Goal: Task Accomplishment & Management: Manage account settings

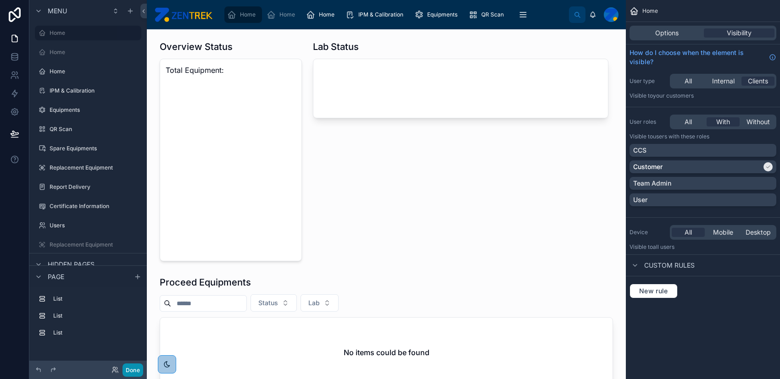
click at [132, 371] on button "Done" at bounding box center [133, 370] width 21 height 13
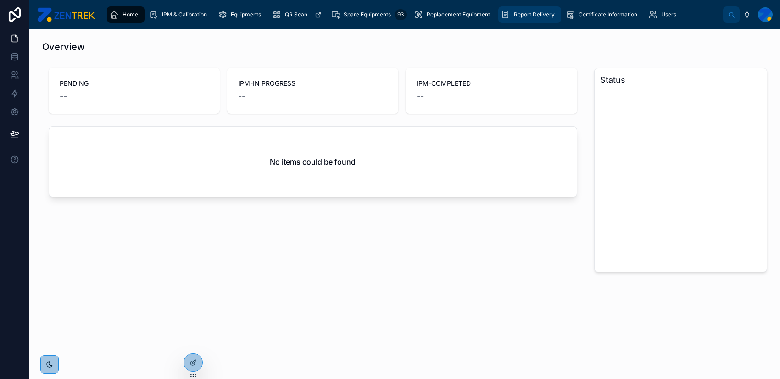
click at [543, 12] on span "Report Delivery" at bounding box center [534, 14] width 41 height 7
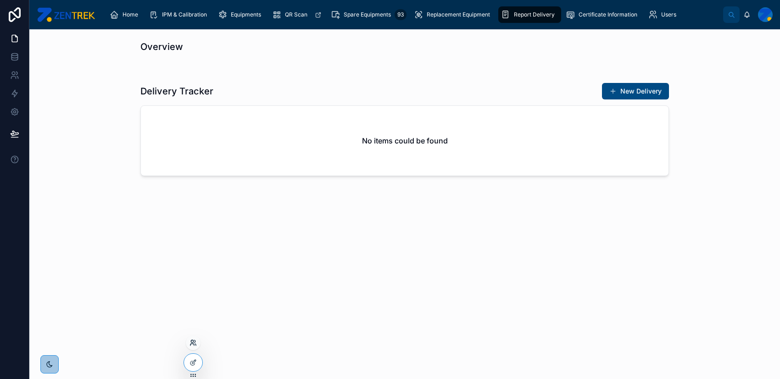
click at [191, 343] on icon at bounding box center [193, 343] width 7 height 7
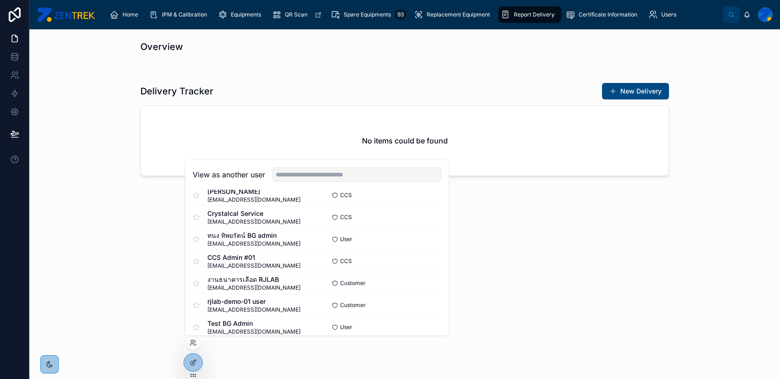
scroll to position [122, 0]
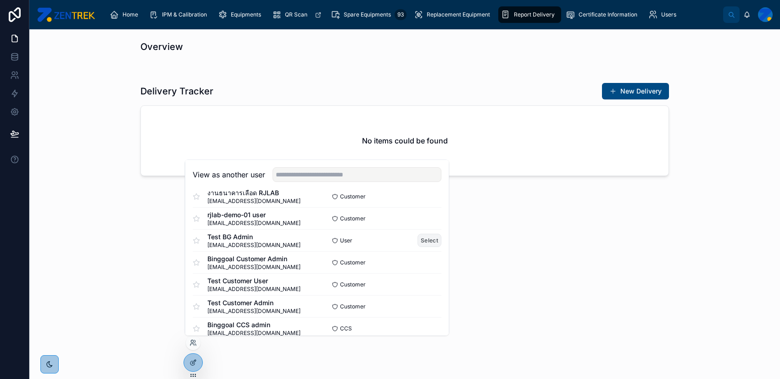
click at [420, 240] on button "Select" at bounding box center [430, 240] width 24 height 13
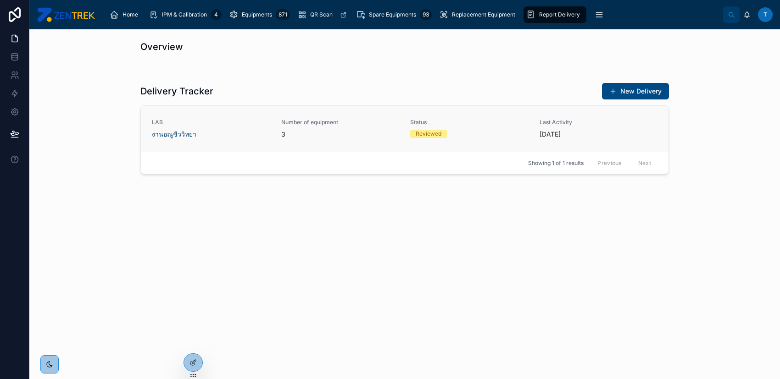
click at [441, 126] on div "Status Reviewed" at bounding box center [469, 128] width 118 height 19
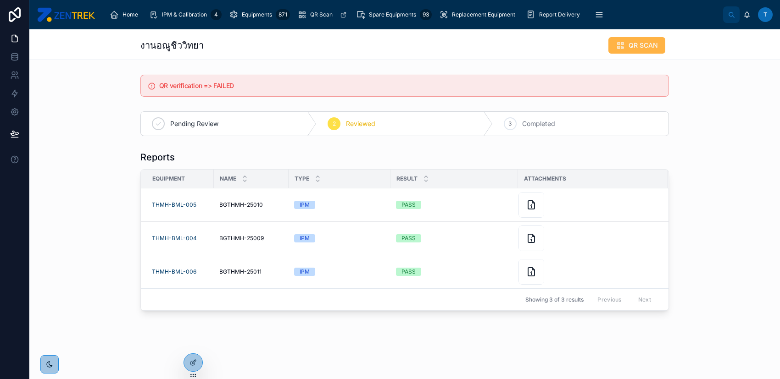
click at [626, 45] on button "QR SCAN" at bounding box center [636, 45] width 57 height 17
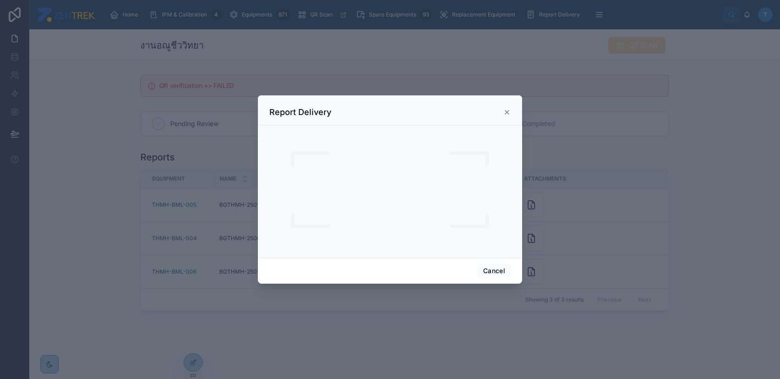
click at [506, 109] on icon at bounding box center [506, 112] width 7 height 7
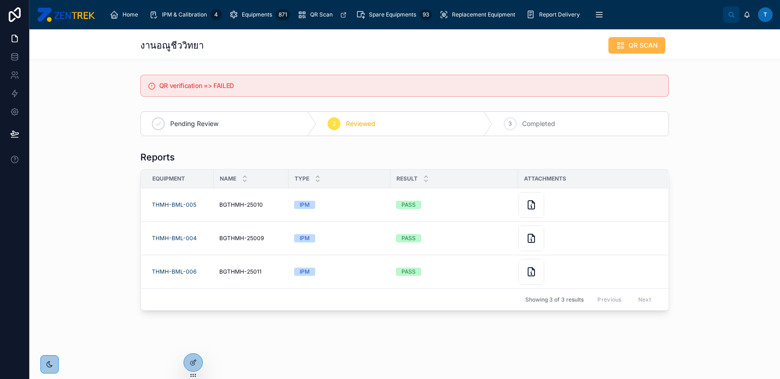
click at [617, 44] on icon at bounding box center [620, 45] width 9 height 9
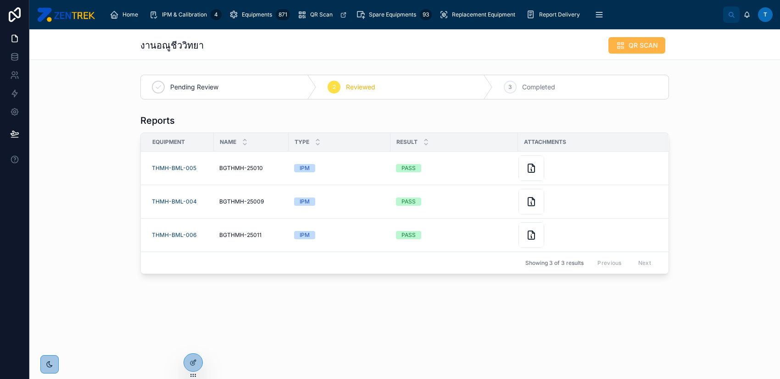
click at [634, 38] on button "QR SCAN" at bounding box center [636, 45] width 57 height 17
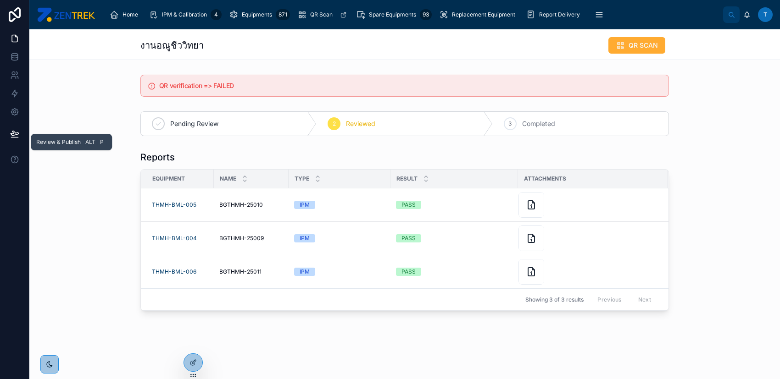
click at [15, 134] on icon at bounding box center [15, 133] width 8 height 5
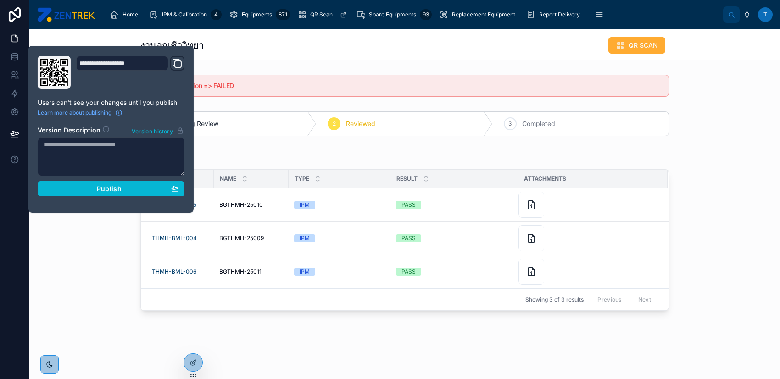
click at [555, 68] on div "งานอณูชีววิทยา QR SCAN QR verification => FAILED Pending Review 2 Reviewed 3 Co…" at bounding box center [404, 201] width 751 height 344
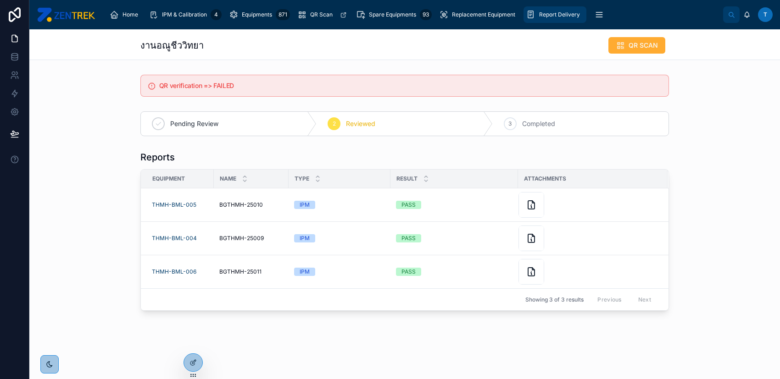
click at [558, 17] on span "Report Delivery" at bounding box center [559, 14] width 41 height 7
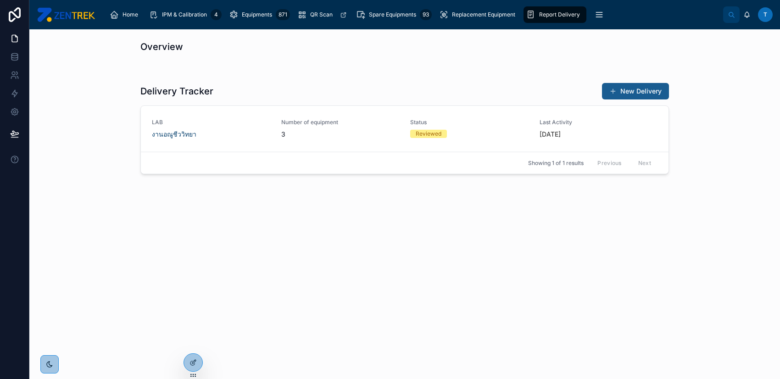
click at [607, 87] on button "New Delivery" at bounding box center [635, 91] width 67 height 17
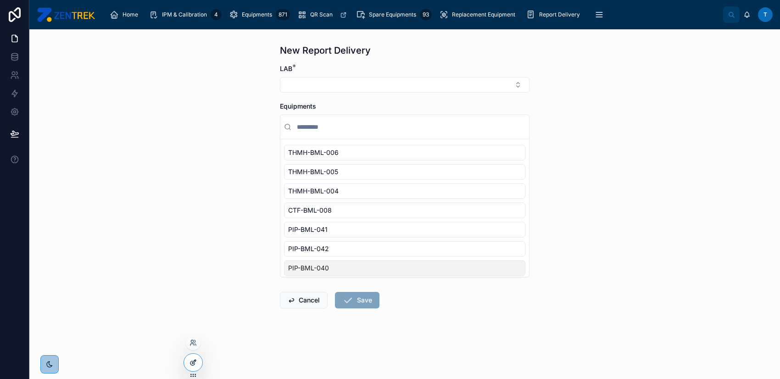
click at [188, 366] on div at bounding box center [193, 362] width 18 height 17
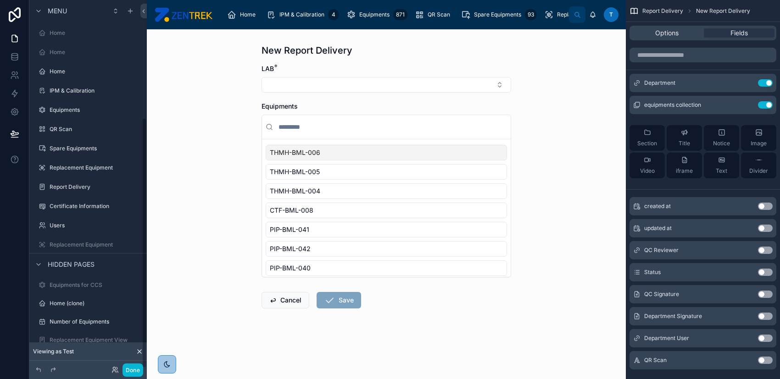
scroll to position [173, 0]
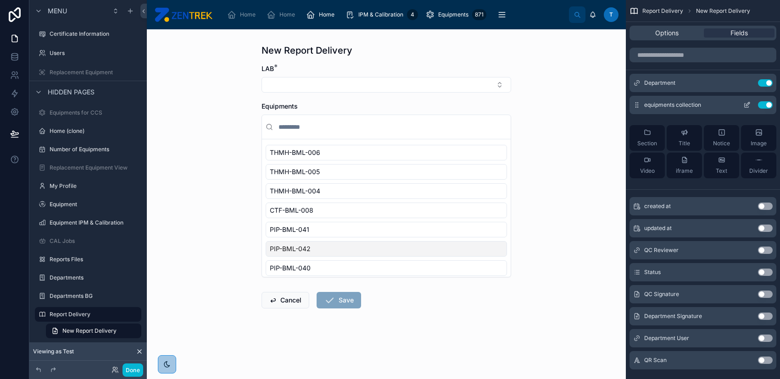
click at [748, 104] on icon "scrollable content" at bounding box center [746, 104] width 7 height 7
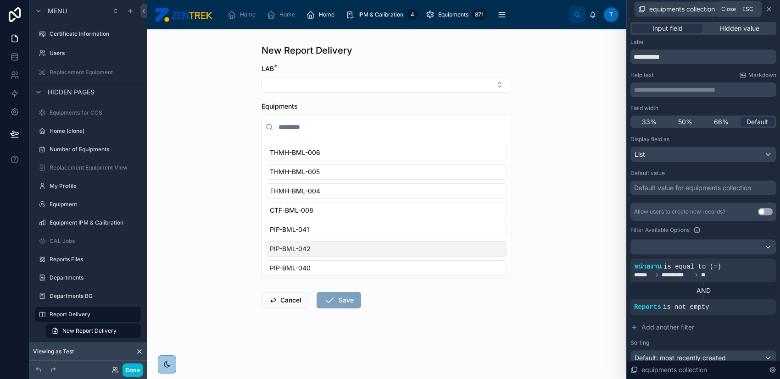
click at [768, 11] on icon at bounding box center [768, 9] width 7 height 7
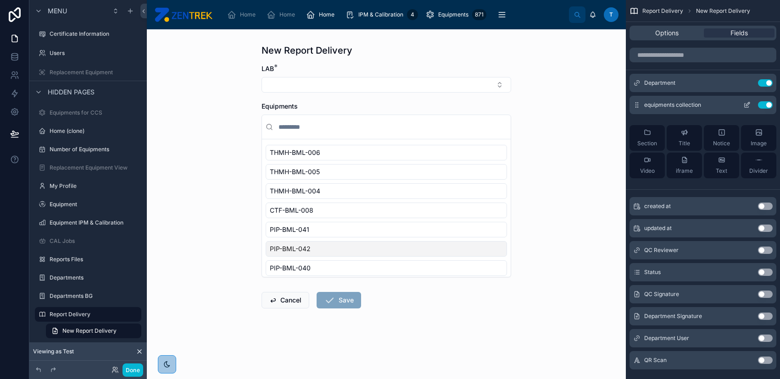
click at [745, 102] on icon "scrollable content" at bounding box center [746, 104] width 7 height 7
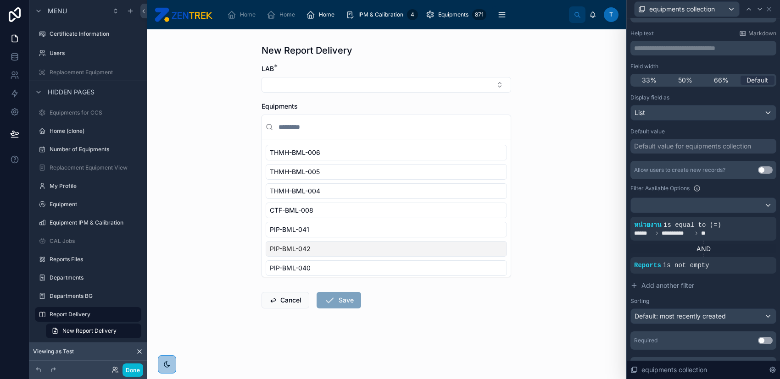
scroll to position [59, 0]
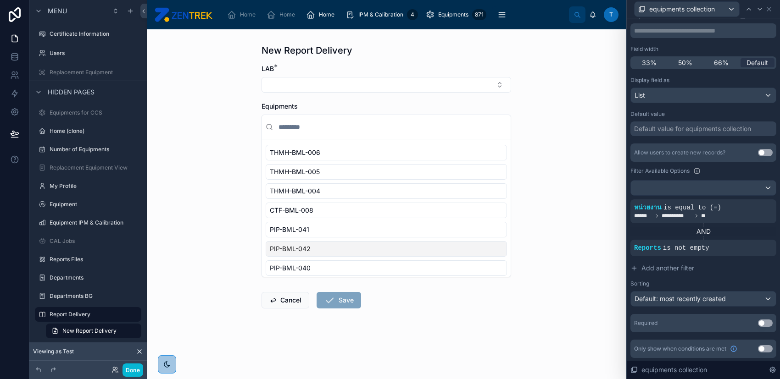
click at [758, 321] on button "Use setting" at bounding box center [765, 323] width 15 height 7
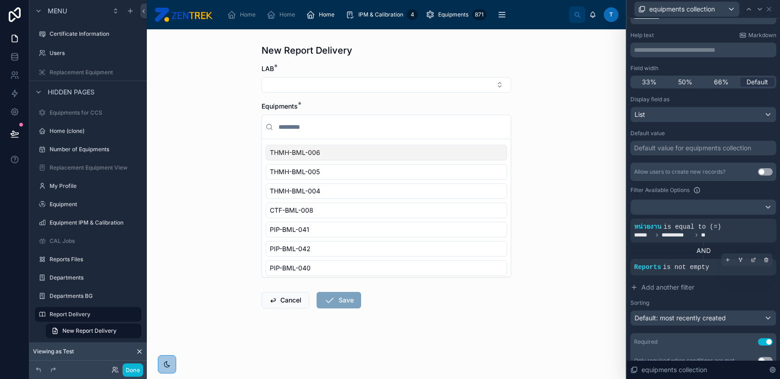
scroll to position [78, 0]
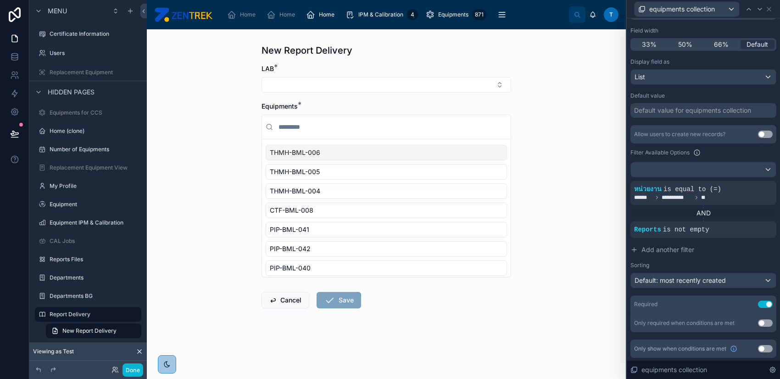
click at [758, 347] on button "Use setting" at bounding box center [765, 349] width 15 height 7
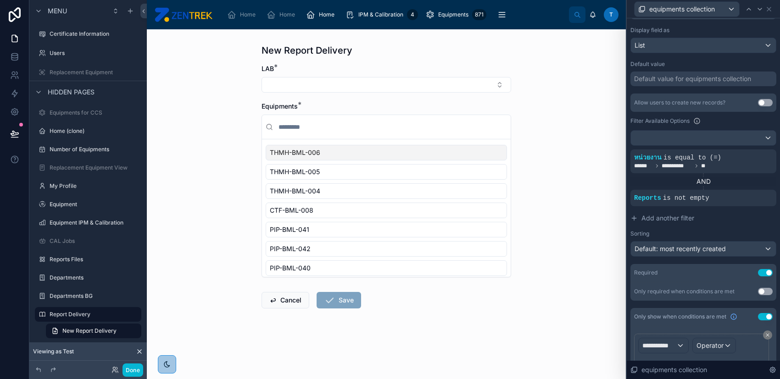
scroll to position [155, 0]
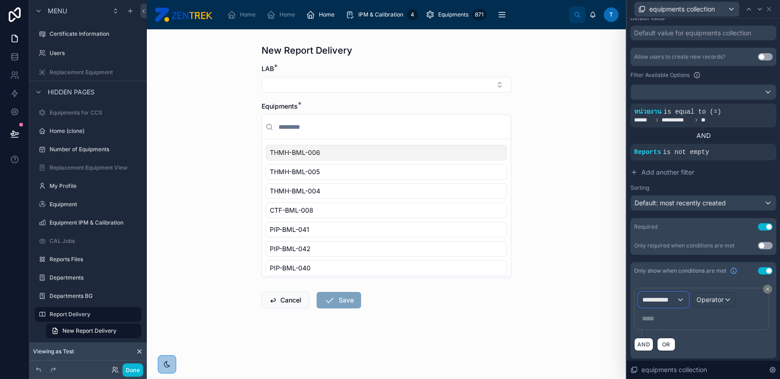
click at [674, 299] on span "**********" at bounding box center [659, 300] width 34 height 9
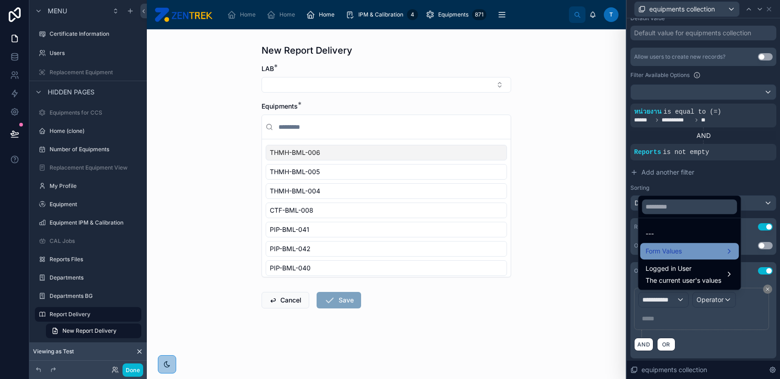
click at [685, 247] on div "Form Values" at bounding box center [690, 251] width 88 height 11
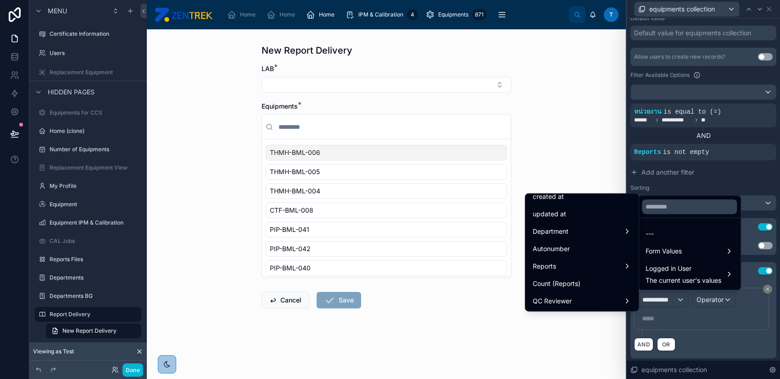
scroll to position [61, 0]
click at [594, 216] on div "Department" at bounding box center [582, 212] width 99 height 11
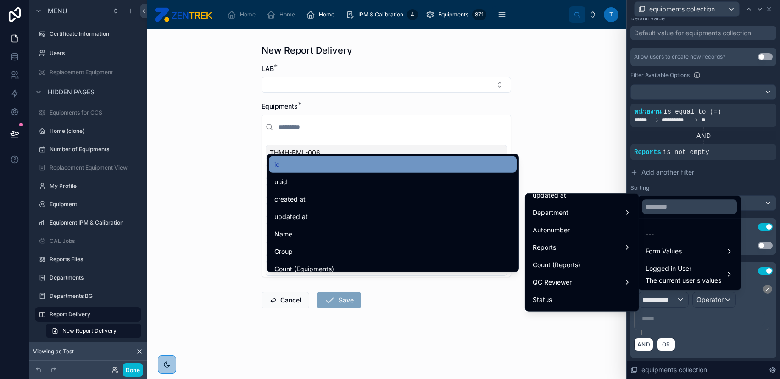
click at [418, 161] on div "id" at bounding box center [392, 164] width 237 height 11
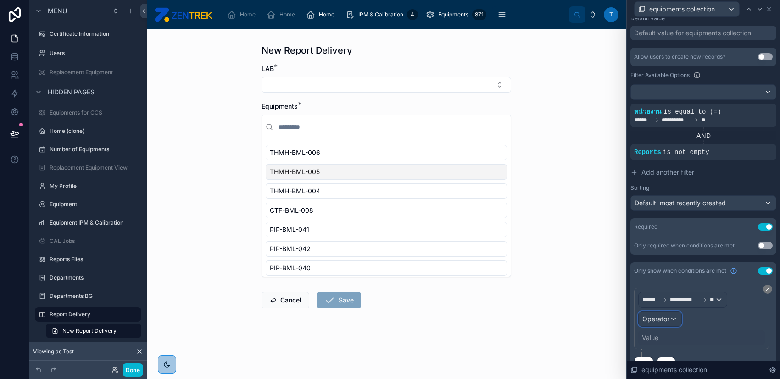
click at [664, 315] on span "Operator" at bounding box center [655, 319] width 27 height 8
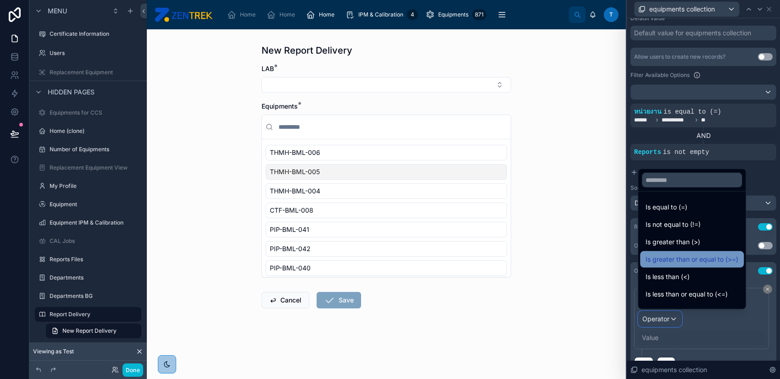
scroll to position [65, 0]
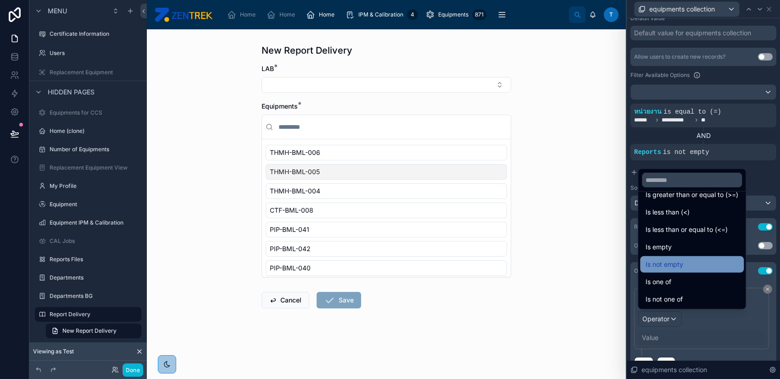
click at [695, 260] on div "Is not empty" at bounding box center [692, 264] width 93 height 11
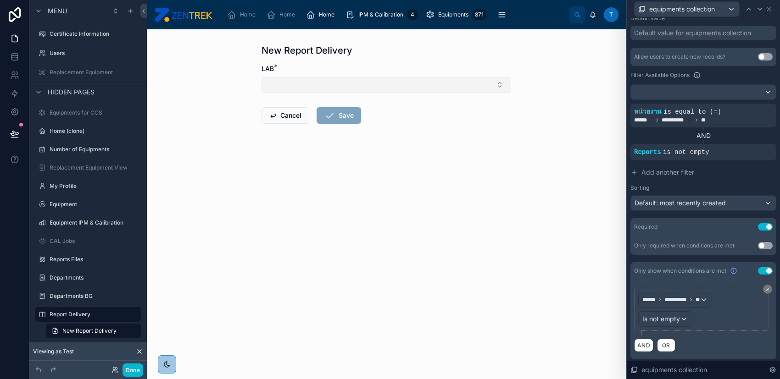
click at [441, 83] on button "Select Button" at bounding box center [387, 85] width 250 height 16
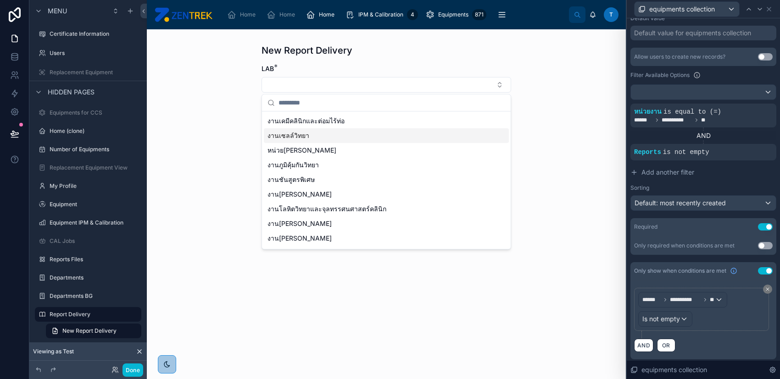
scroll to position [0, 0]
click at [416, 132] on div "งานเคมีคลินิกและต่อมไร้ท่อ" at bounding box center [386, 135] width 245 height 15
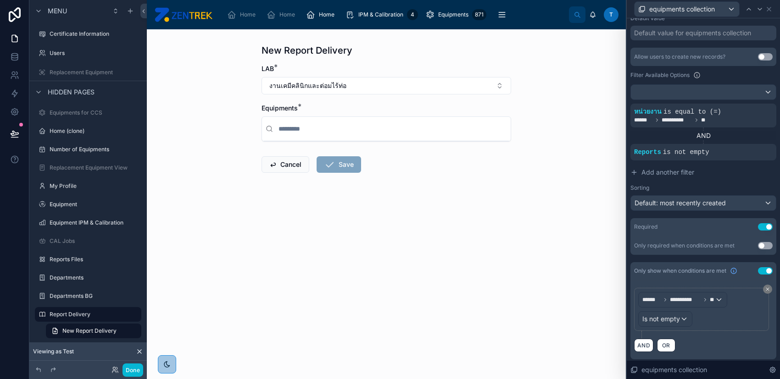
click at [416, 132] on input "text" at bounding box center [392, 129] width 230 height 17
click at [313, 128] on input "text" at bounding box center [392, 129] width 230 height 17
click at [342, 87] on button "งานเคมีคลินิกและต่อมไร้ท่อ" at bounding box center [387, 85] width 250 height 17
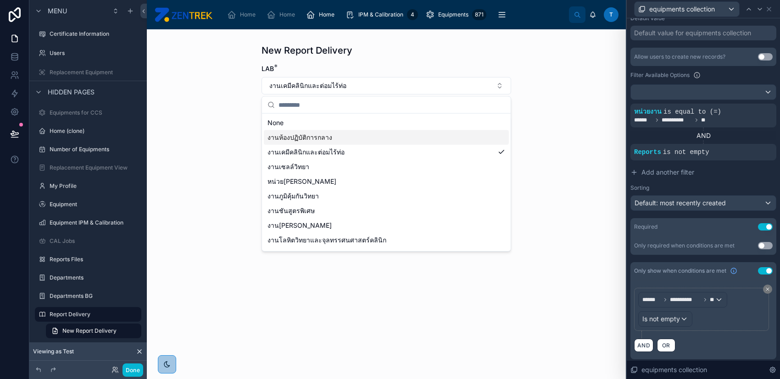
click at [350, 134] on div "งานห้องปฏิบัติการกลาง" at bounding box center [386, 137] width 245 height 15
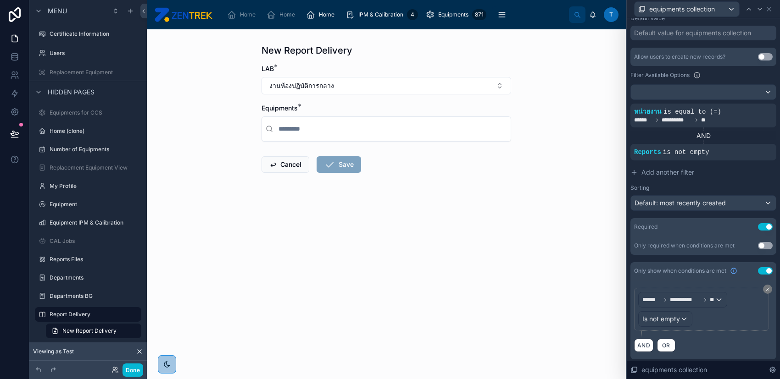
click at [350, 134] on input "text" at bounding box center [392, 129] width 230 height 17
click at [353, 88] on button "งานห้องปฏิบัติการกลาง" at bounding box center [387, 85] width 250 height 17
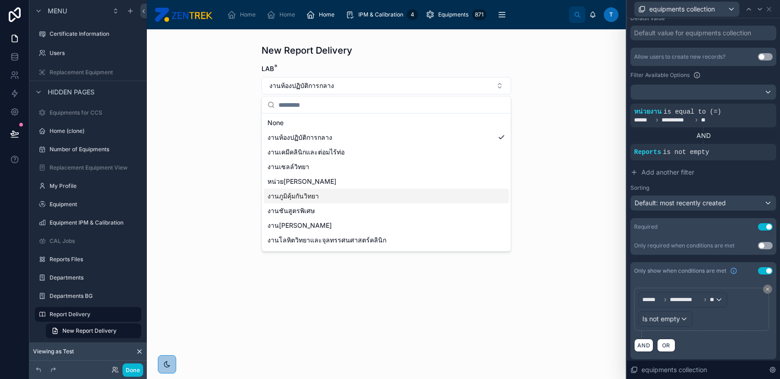
scroll to position [56, 0]
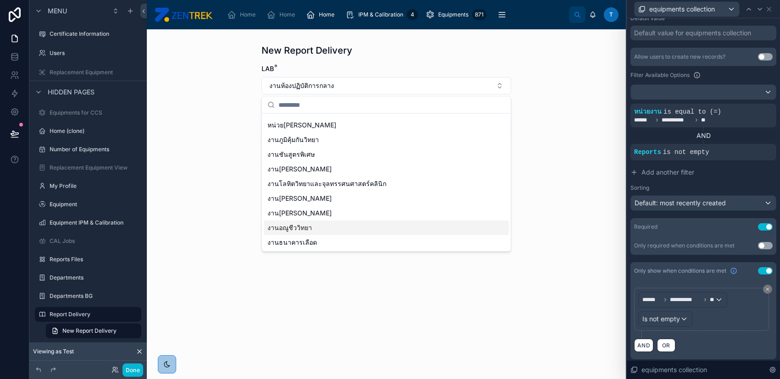
click at [338, 221] on div "งานอณูชีววิทยา" at bounding box center [386, 228] width 245 height 15
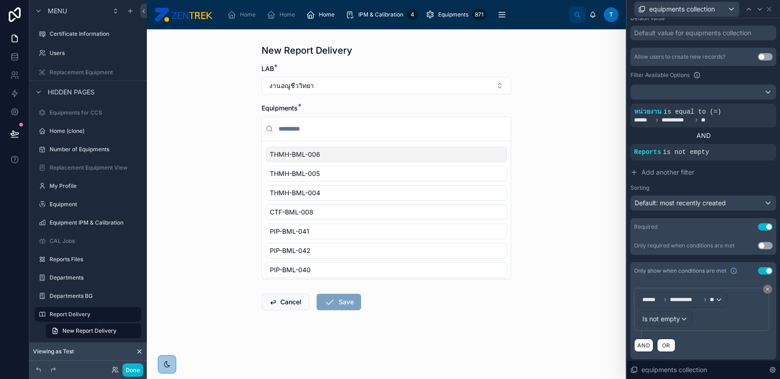
click at [357, 126] on input "text" at bounding box center [392, 129] width 230 height 17
click at [767, 9] on icon at bounding box center [768, 9] width 7 height 7
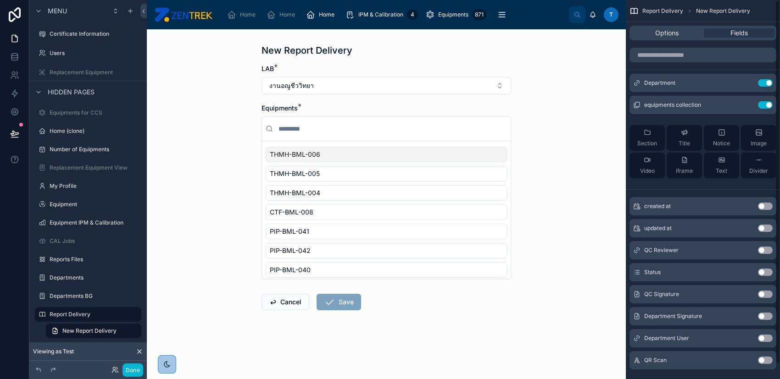
click at [530, 90] on div "New Report Delivery LAB * งานอณูชีววิทยา Equipments * THMH-BML-006 THMH-BML-005…" at bounding box center [386, 204] width 479 height 350
click at [580, 111] on div "New Report Delivery LAB * งานอณูชีววิทยา Equipments * THMH-BML-006 THMH-BML-005…" at bounding box center [386, 204] width 479 height 350
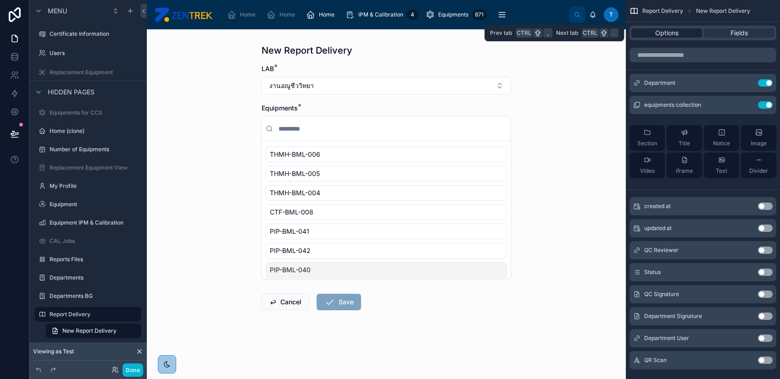
click at [677, 33] on span "Options" at bounding box center [666, 32] width 23 height 9
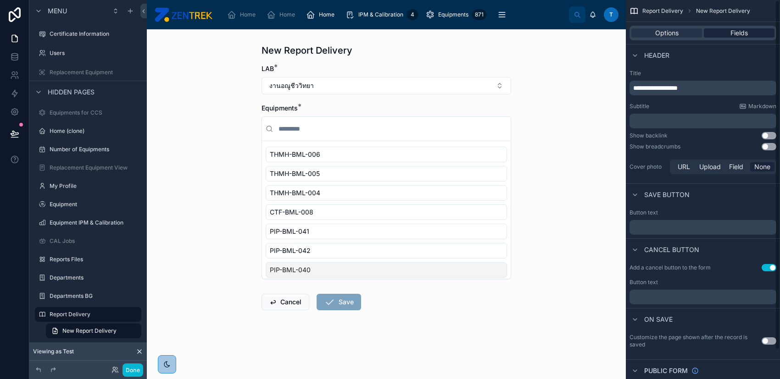
click at [727, 31] on div "Fields" at bounding box center [739, 32] width 71 height 9
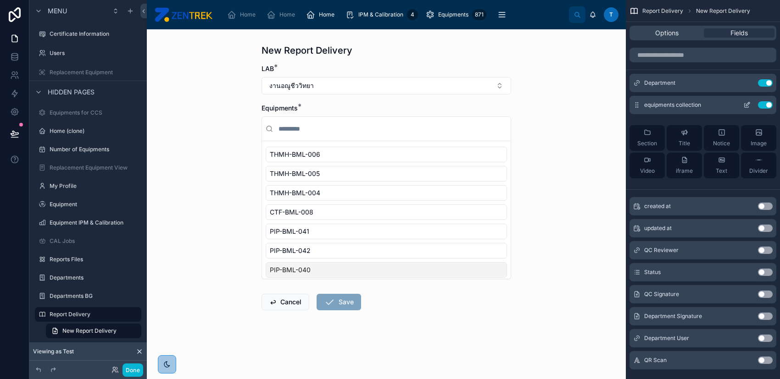
click at [750, 104] on icon "scrollable content" at bounding box center [746, 104] width 7 height 7
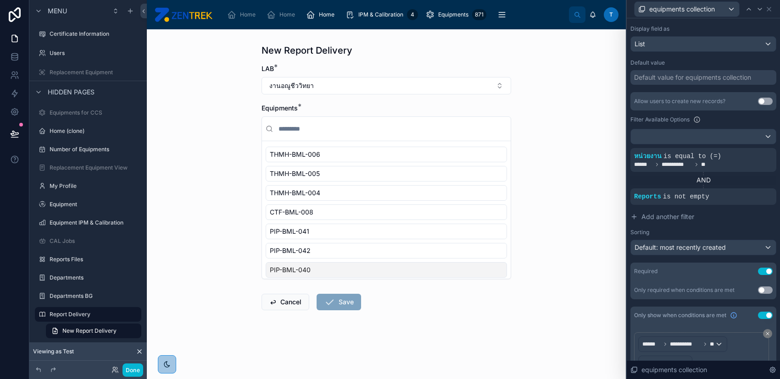
scroll to position [122, 0]
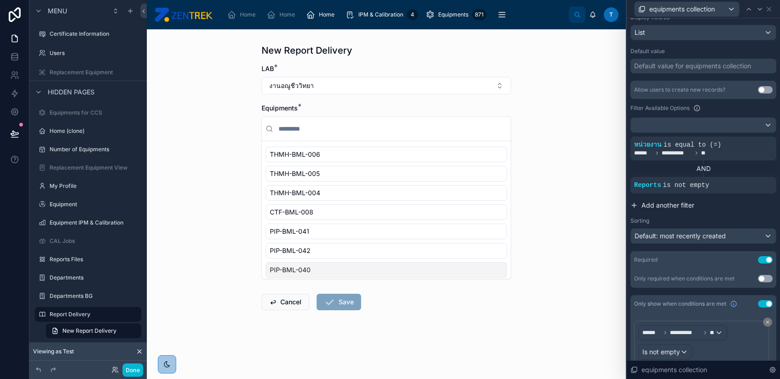
click at [661, 204] on span "Add another filter" at bounding box center [667, 205] width 53 height 9
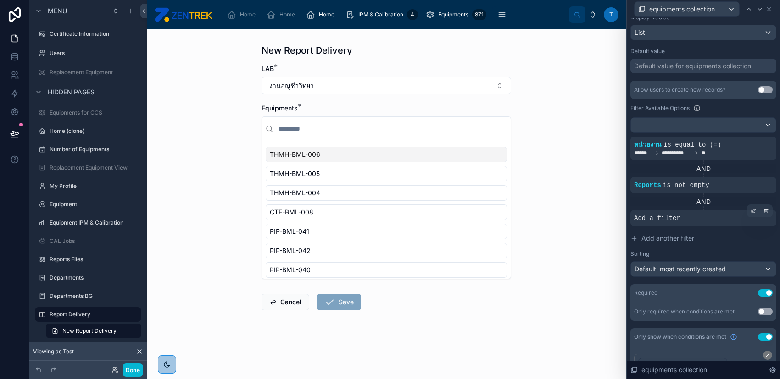
click at [662, 217] on span "Add a filter" at bounding box center [657, 218] width 46 height 9
click at [747, 210] on div at bounding box center [753, 211] width 13 height 13
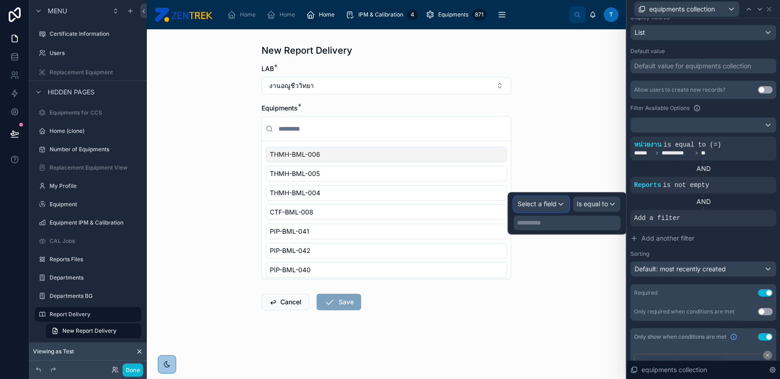
click at [547, 205] on span "Select a field" at bounding box center [537, 204] width 39 height 8
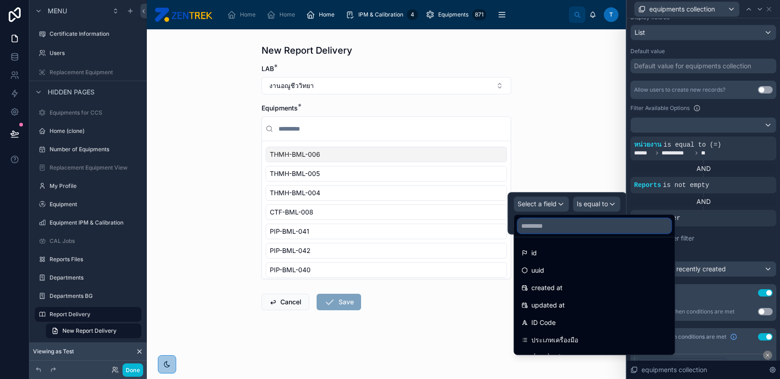
click at [554, 222] on input "text" at bounding box center [594, 226] width 153 height 15
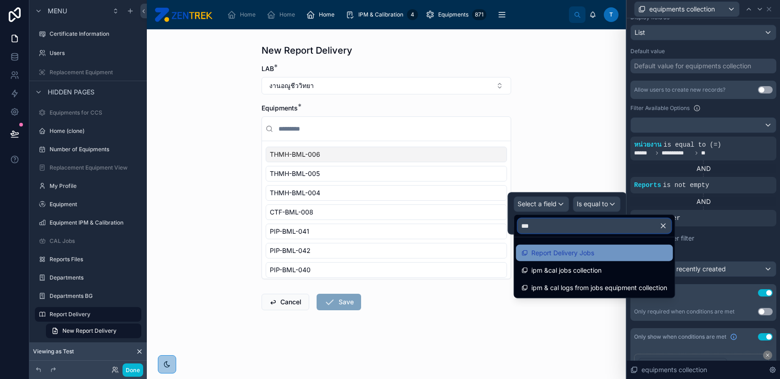
type input "***"
click at [603, 254] on div "Report Delivery Jobs" at bounding box center [594, 253] width 146 height 11
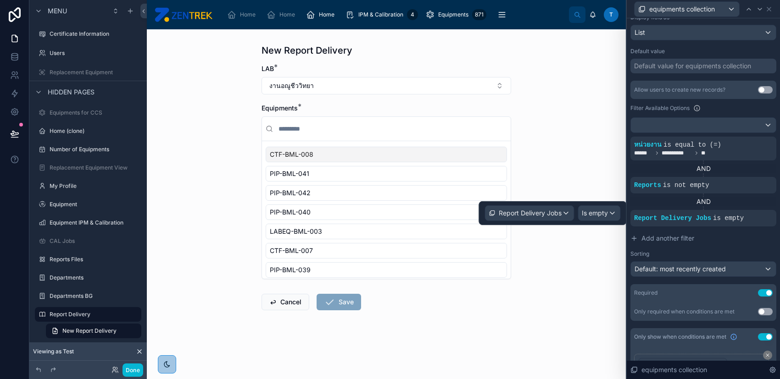
click at [699, 246] on div "**********" at bounding box center [703, 179] width 146 height 196
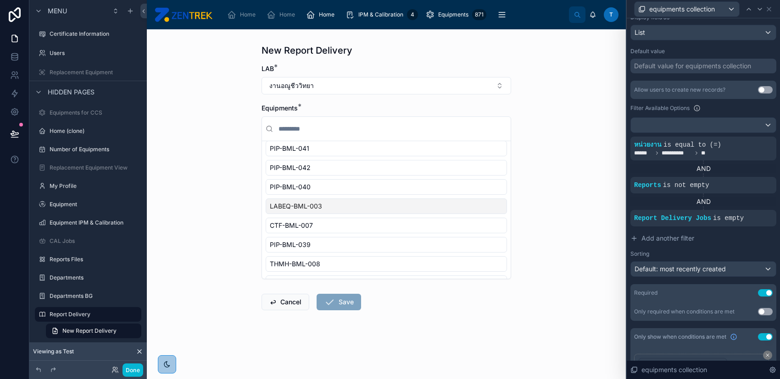
scroll to position [0, 0]
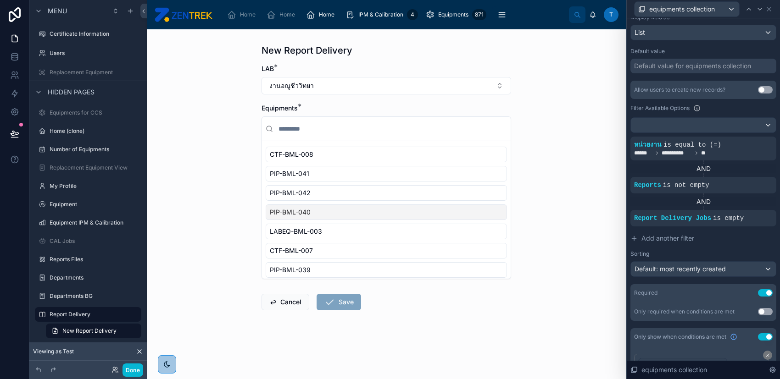
click at [530, 215] on div "New Report Delivery LAB * งานอณูชีววิทยา Equipments * CTF-BML-008 PIP-BML-041 P…" at bounding box center [386, 204] width 479 height 350
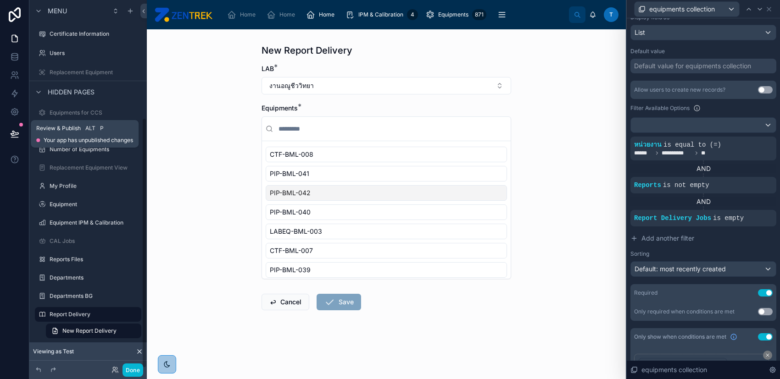
click at [7, 130] on button at bounding box center [15, 134] width 20 height 26
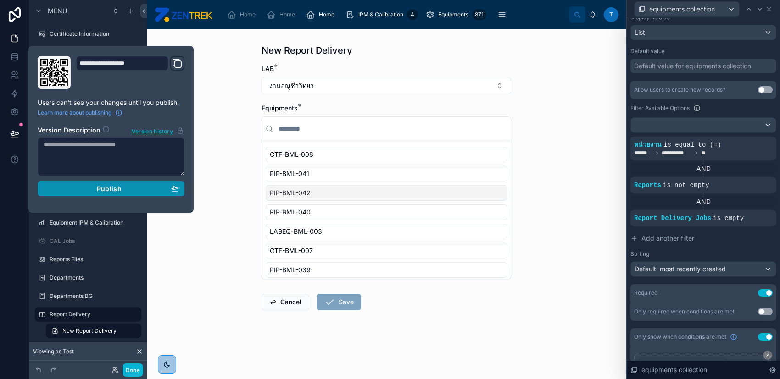
click at [84, 182] on button "Publish" at bounding box center [111, 189] width 147 height 15
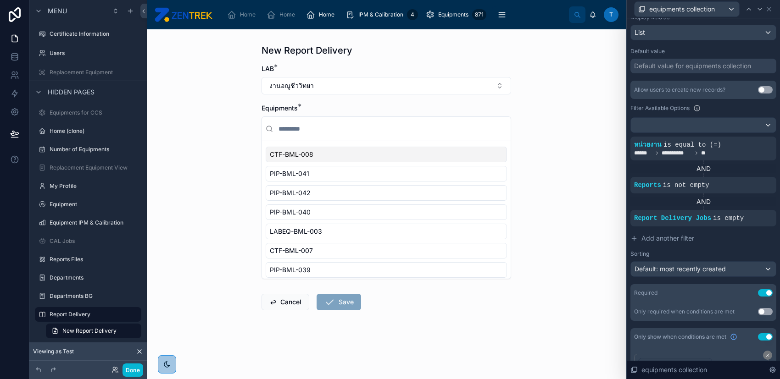
click at [212, 163] on div "New Report Delivery LAB * งานอณูชีววิทยา Equipments * CTF-BML-008 PIP-BML-041 P…" at bounding box center [386, 204] width 479 height 350
drag, startPoint x: 368, startPoint y: 50, endPoint x: 418, endPoint y: 44, distance: 49.9
click at [368, 50] on div "New Report Delivery" at bounding box center [387, 50] width 250 height 13
click at [78, 316] on label "Report Delivery" at bounding box center [86, 314] width 73 height 7
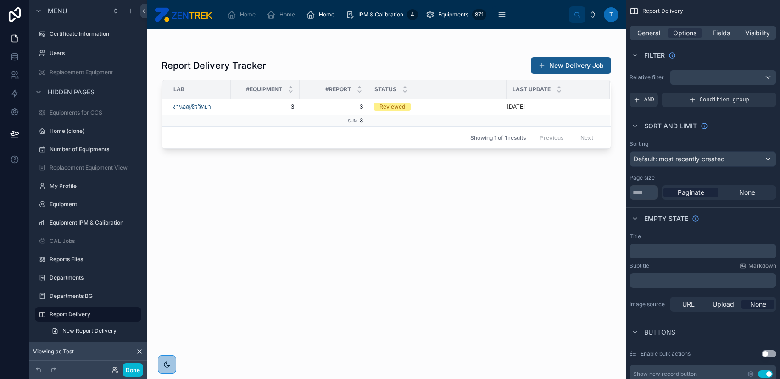
click at [555, 63] on button "New Delivery Job" at bounding box center [571, 65] width 80 height 17
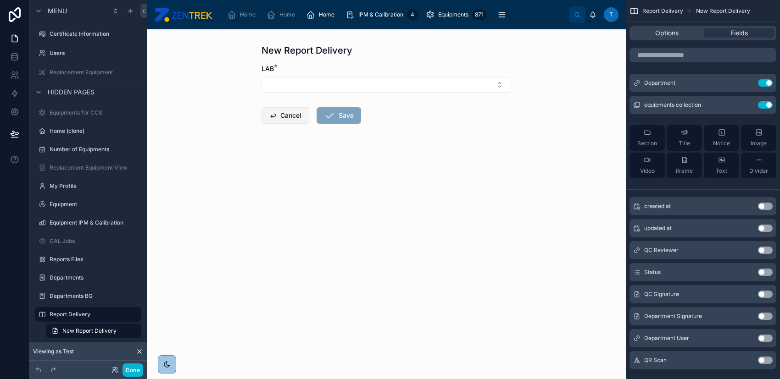
click at [286, 117] on button "Cancel" at bounding box center [286, 115] width 48 height 17
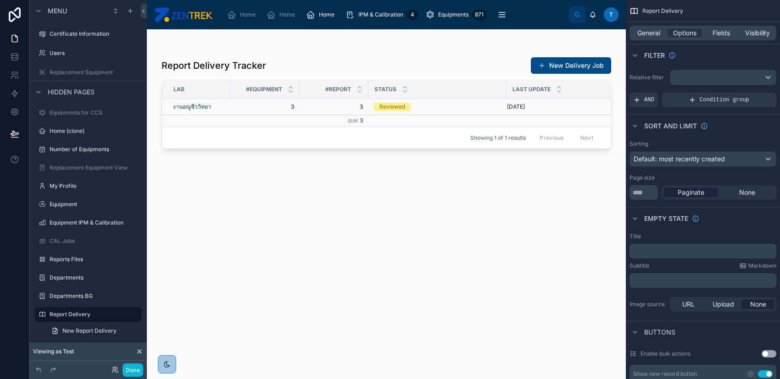
click at [461, 111] on td "Reviewed" at bounding box center [437, 107] width 138 height 16
click at [461, 106] on div "Reviewed" at bounding box center [437, 107] width 127 height 8
click at [591, 72] on button "New Delivery Job" at bounding box center [571, 65] width 80 height 17
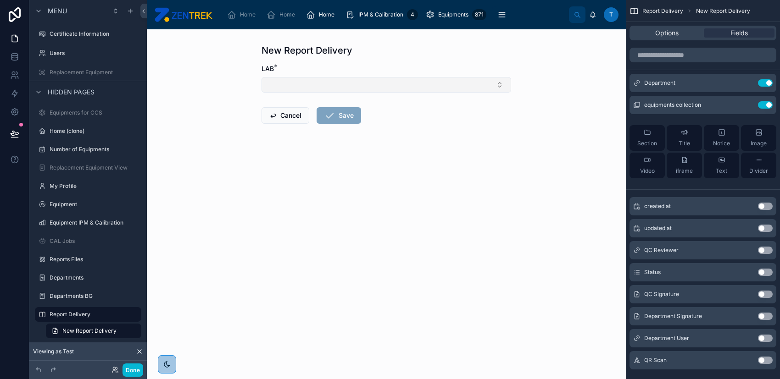
click at [307, 92] on button "Select Button" at bounding box center [387, 85] width 250 height 16
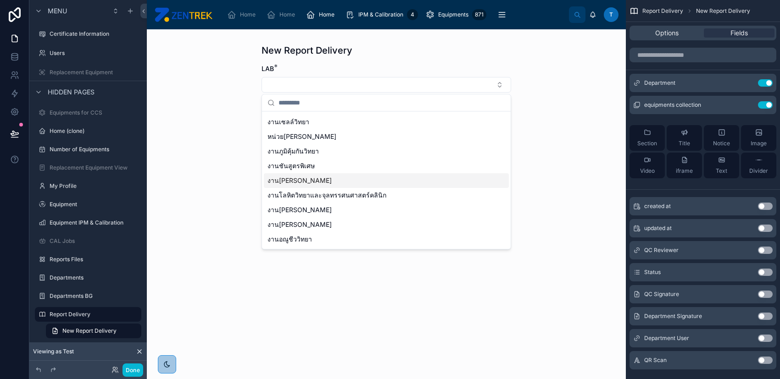
scroll to position [42, 0]
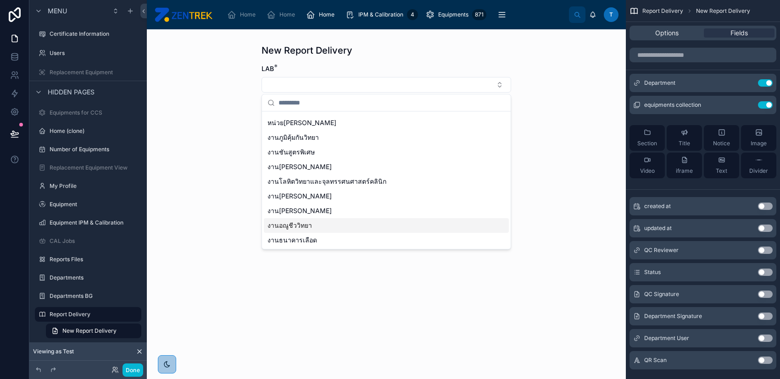
click at [316, 221] on div "งานอณูชีววิทยา" at bounding box center [386, 225] width 245 height 15
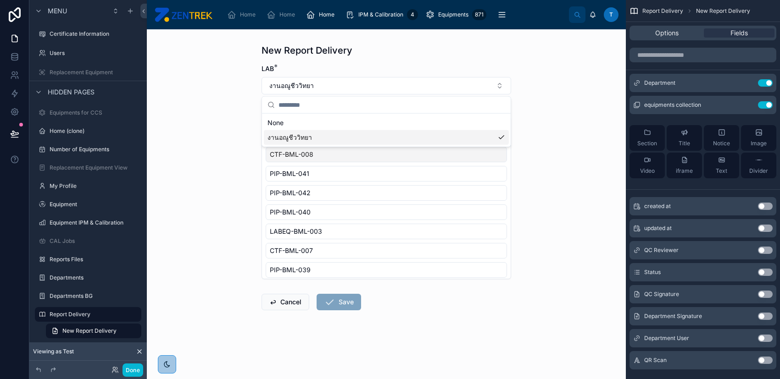
scroll to position [0, 0]
click at [335, 129] on input "text" at bounding box center [392, 129] width 230 height 17
type input "*"
click at [338, 152] on div "CTF-BML-008" at bounding box center [386, 155] width 241 height 16
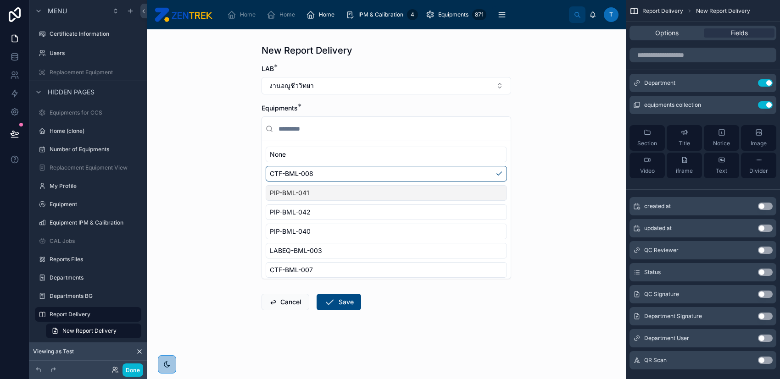
click at [333, 193] on div "PIP-BML-041" at bounding box center [386, 193] width 241 height 16
click at [330, 211] on div "PIP-BML-042" at bounding box center [386, 213] width 241 height 16
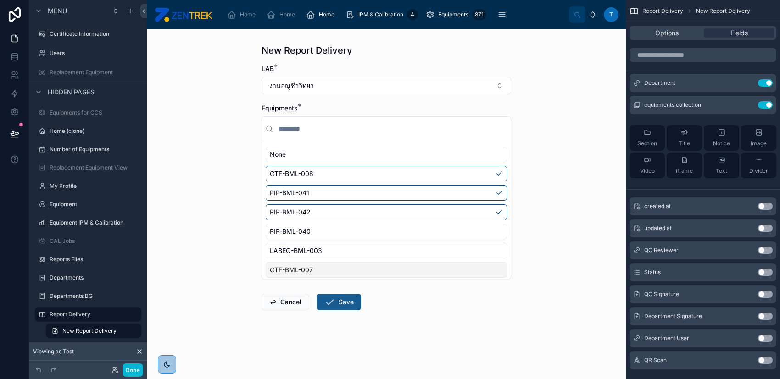
click at [340, 302] on button "Save" at bounding box center [339, 302] width 45 height 17
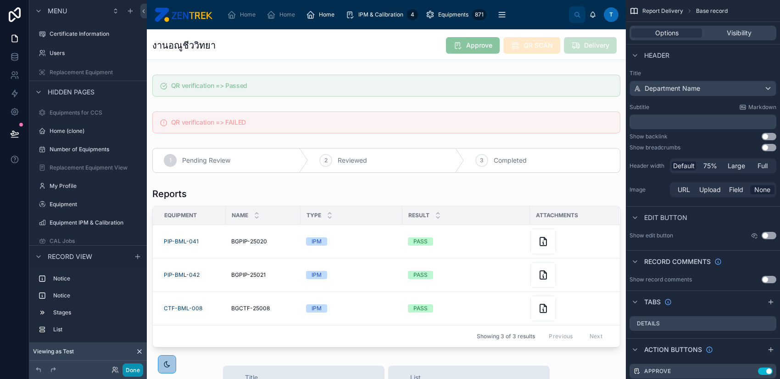
click at [132, 367] on button "Done" at bounding box center [133, 370] width 21 height 13
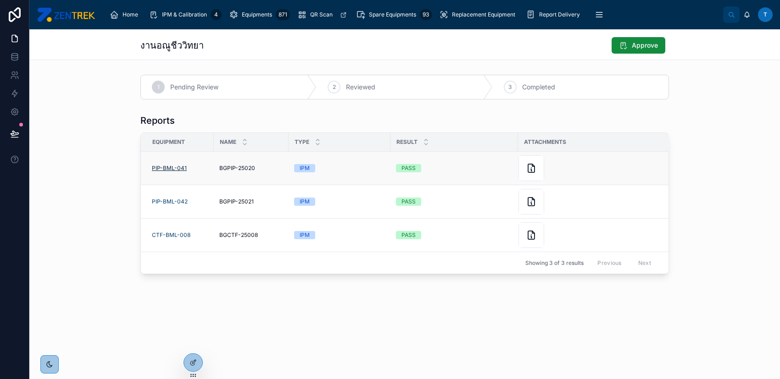
click at [170, 165] on span "PIP-BML-041" at bounding box center [169, 168] width 35 height 7
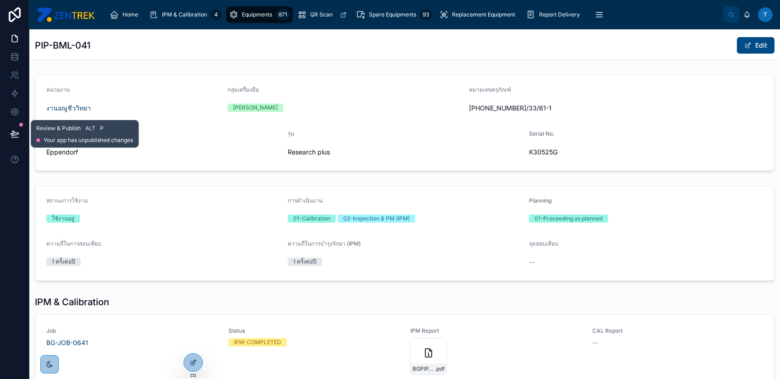
click at [17, 136] on icon at bounding box center [14, 133] width 9 height 9
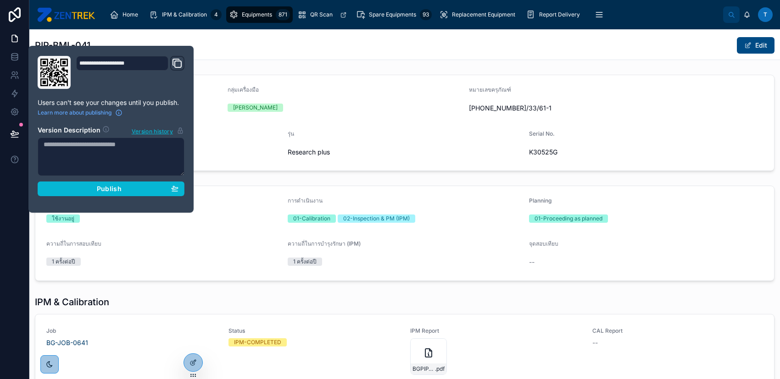
click at [95, 196] on div "**********" at bounding box center [111, 129] width 154 height 147
click at [97, 191] on span "Publish" at bounding box center [109, 189] width 25 height 8
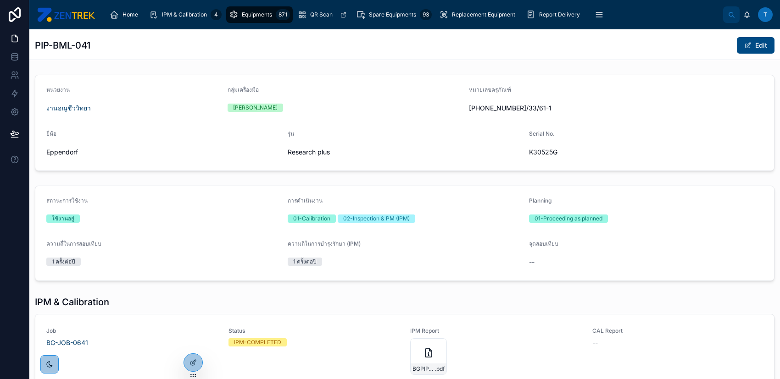
click at [215, 268] on div "ความถี่ในการสอบเทียบ 1 ครั้งต่อปี" at bounding box center [163, 254] width 234 height 29
click at [199, 362] on div at bounding box center [193, 362] width 18 height 17
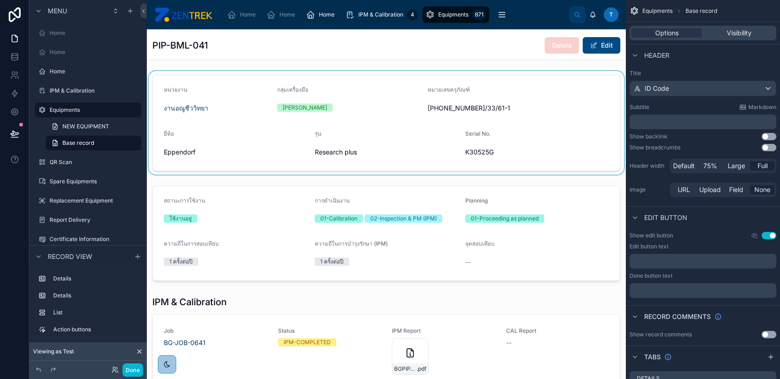
click at [368, 124] on div at bounding box center [386, 123] width 479 height 104
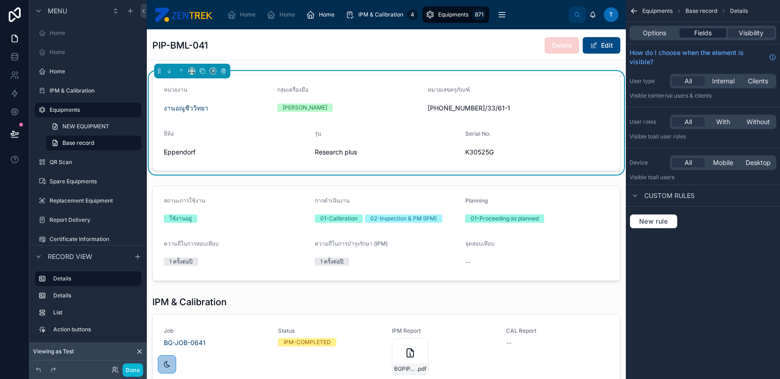
click at [700, 34] on span "Fields" at bounding box center [702, 32] width 17 height 9
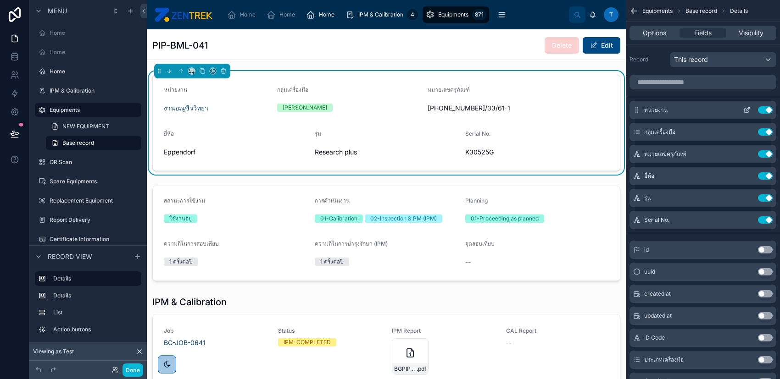
click at [743, 111] on icon "scrollable content" at bounding box center [746, 109] width 7 height 7
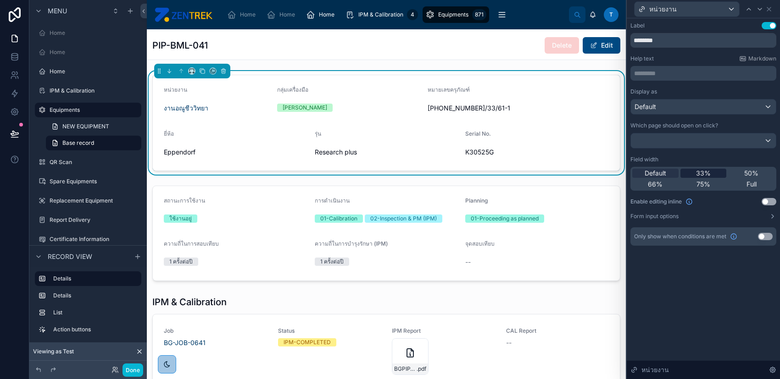
click at [713, 174] on div "33%" at bounding box center [703, 173] width 46 height 9
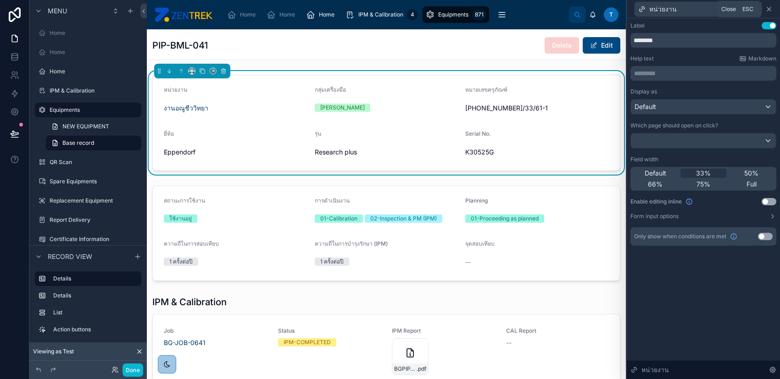
click at [768, 9] on icon at bounding box center [768, 9] width 7 height 7
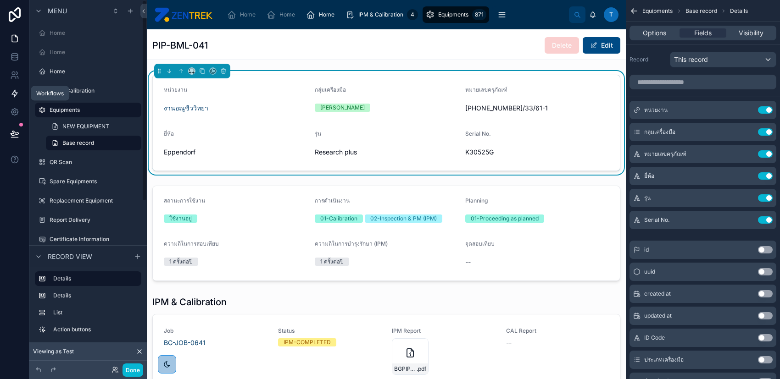
click at [18, 95] on icon at bounding box center [14, 93] width 9 height 9
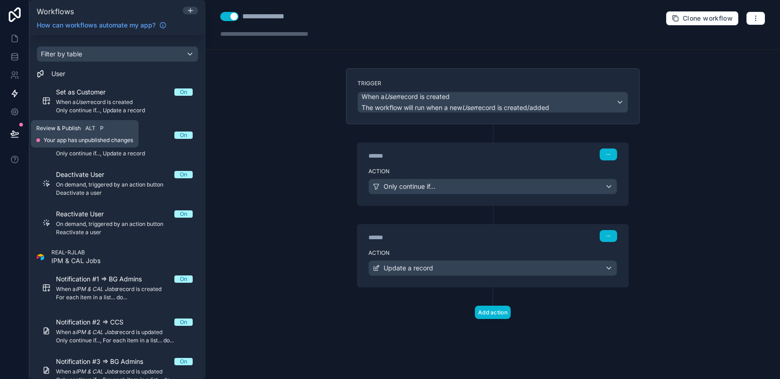
click at [17, 127] on button at bounding box center [15, 134] width 20 height 26
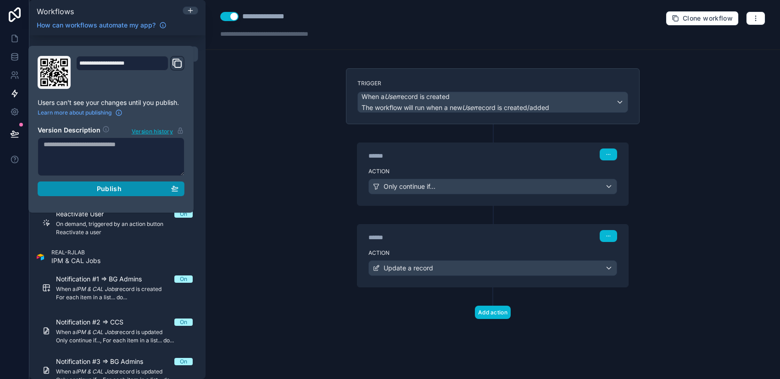
click at [92, 187] on div "Publish" at bounding box center [111, 189] width 135 height 8
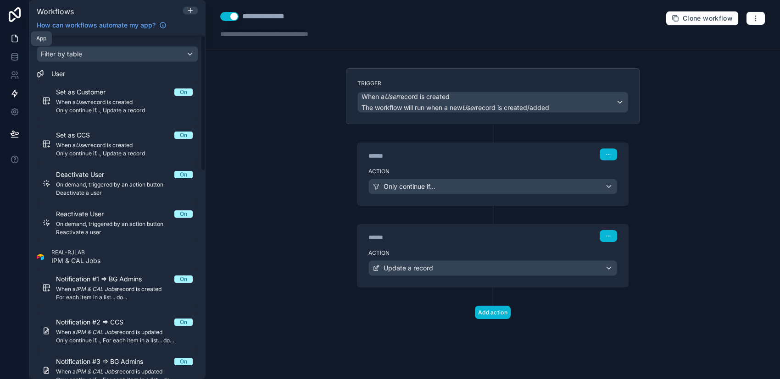
click at [11, 45] on link at bounding box center [14, 38] width 29 height 18
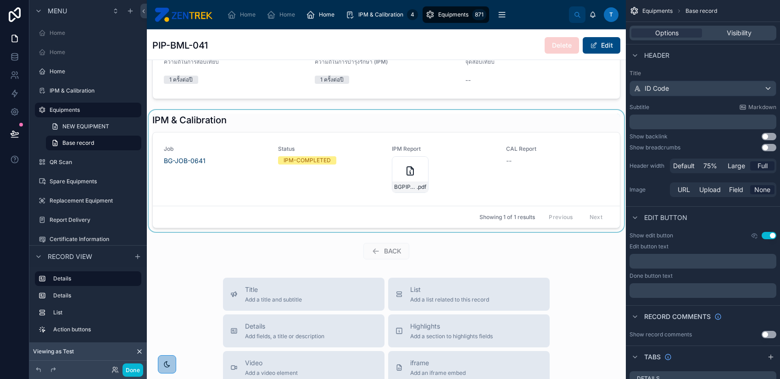
scroll to position [122, 0]
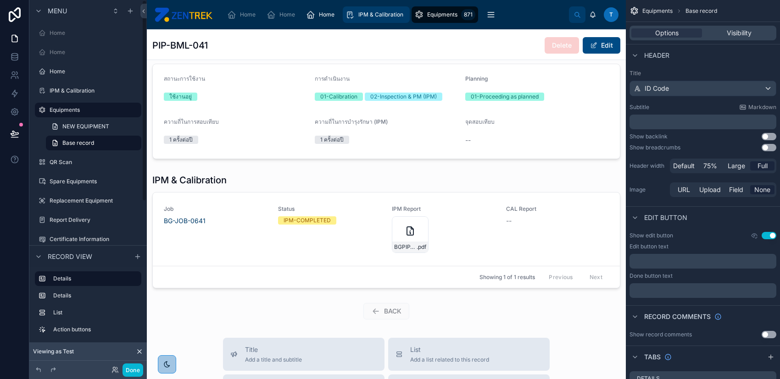
click at [372, 12] on span "IPM & Calibration" at bounding box center [380, 14] width 45 height 7
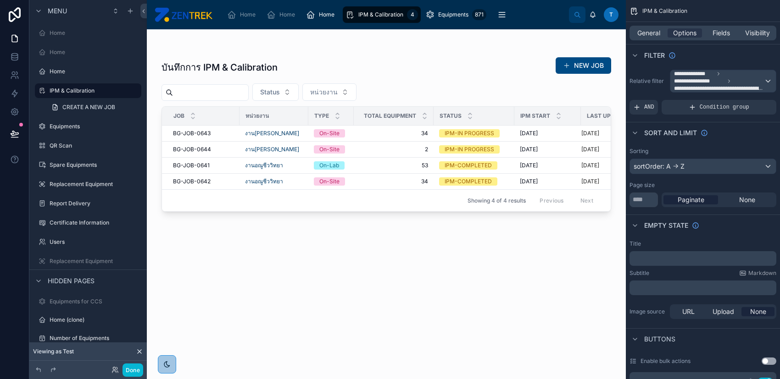
click at [387, 162] on div at bounding box center [386, 198] width 479 height 339
click at [382, 135] on span "34" at bounding box center [393, 133] width 69 height 7
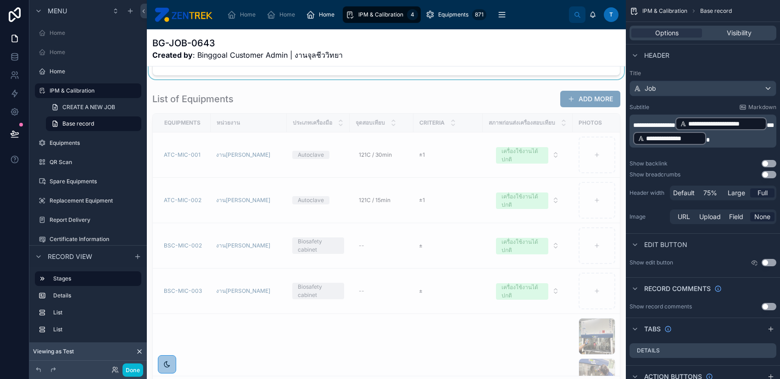
scroll to position [184, 0]
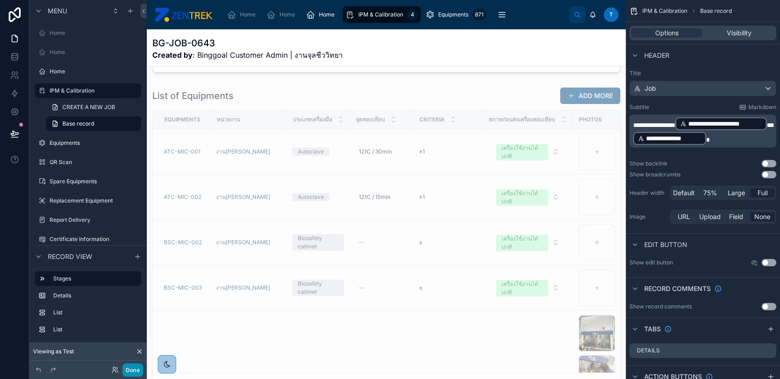
click at [134, 370] on button "Done" at bounding box center [133, 370] width 21 height 13
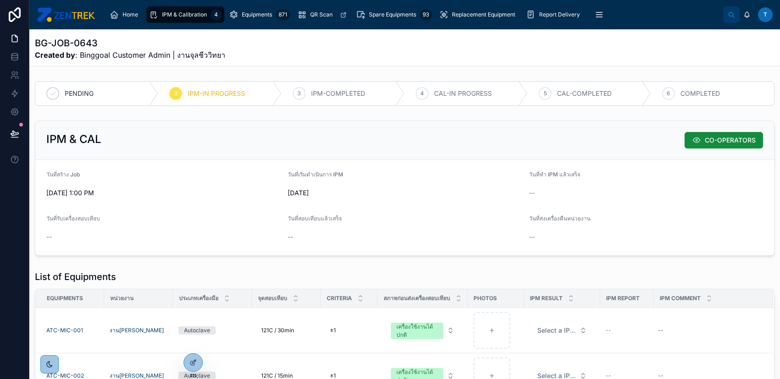
scroll to position [61, 0]
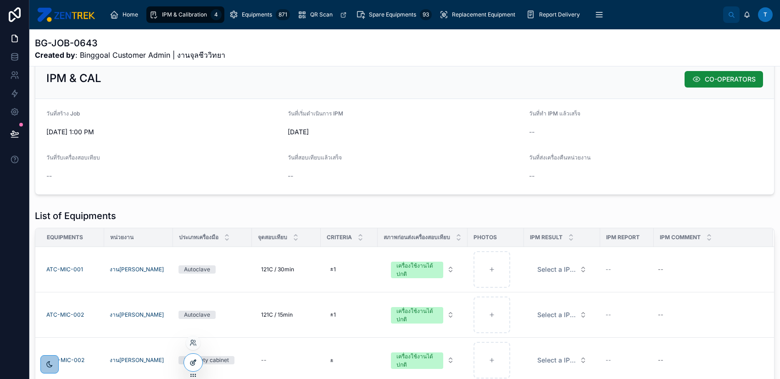
click at [195, 359] on div at bounding box center [193, 362] width 18 height 17
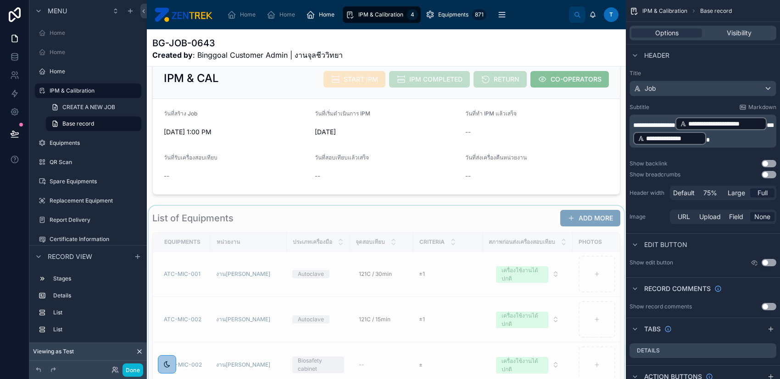
click at [403, 225] on div at bounding box center [386, 364] width 479 height 316
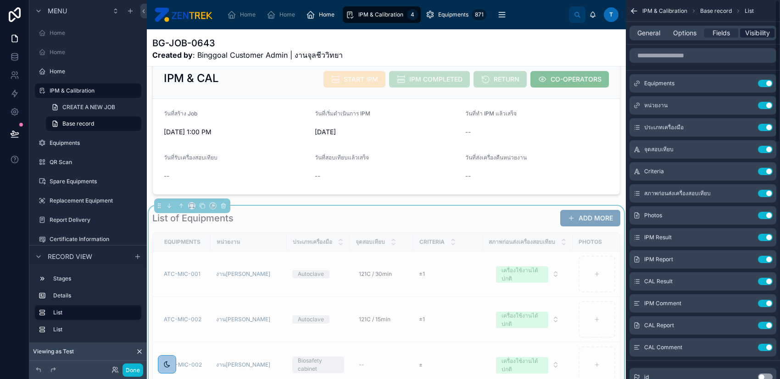
click at [756, 35] on span "Visibility" at bounding box center [757, 32] width 25 height 9
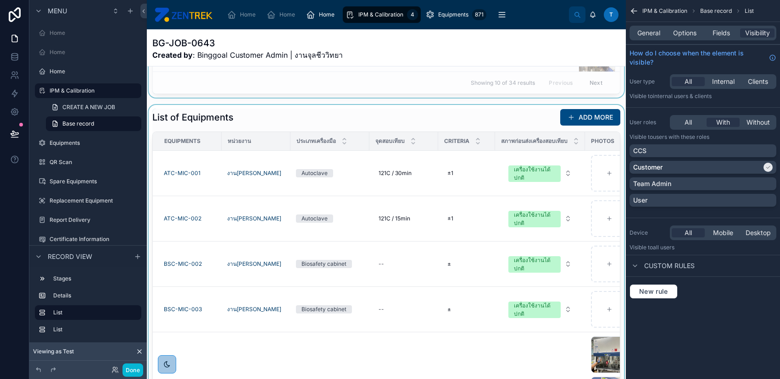
scroll to position [489, 0]
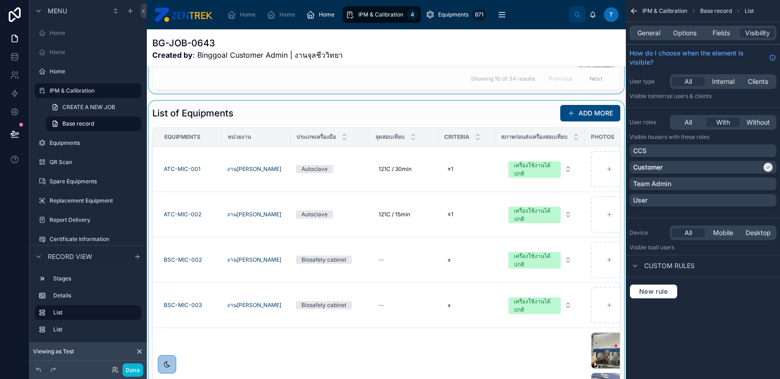
click at [481, 121] on div at bounding box center [386, 259] width 479 height 316
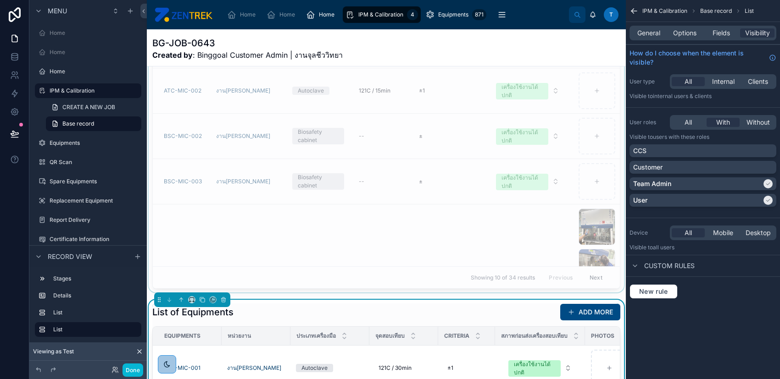
scroll to position [428, 0]
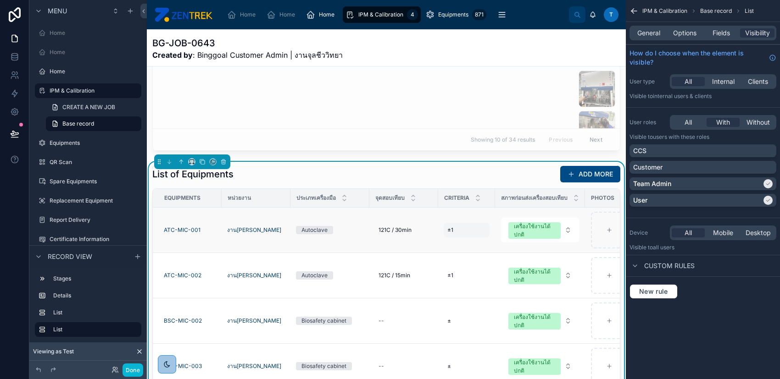
click at [470, 238] on div "±1 ±1" at bounding box center [467, 230] width 46 height 15
click at [505, 229] on button "เครื่องใช้งานได้ปกติ" at bounding box center [540, 230] width 78 height 25
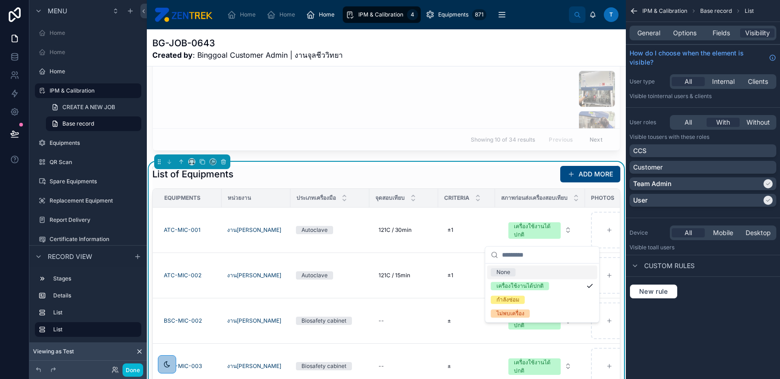
click at [424, 183] on div "List of Equipments ADD MORE" at bounding box center [386, 174] width 468 height 17
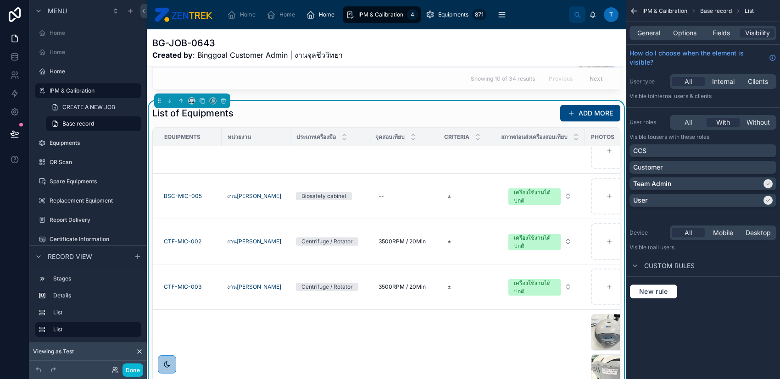
scroll to position [254, 0]
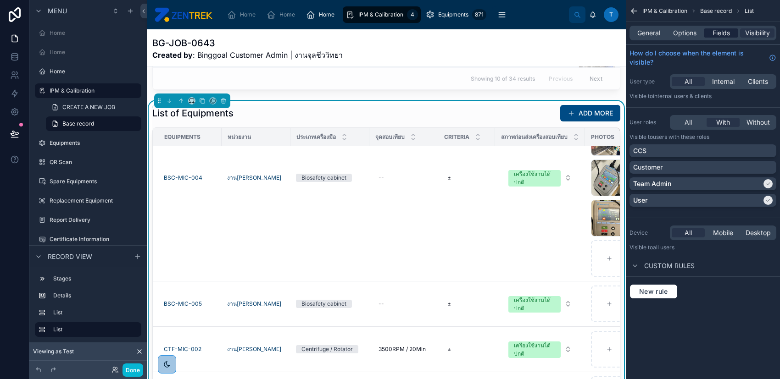
click at [716, 33] on span "Fields" at bounding box center [721, 32] width 17 height 9
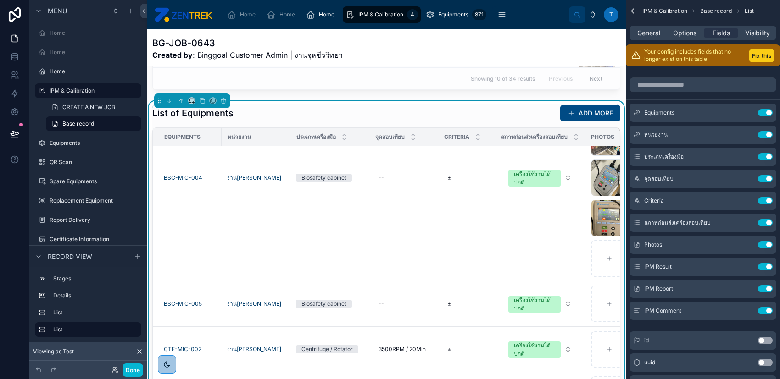
click at [757, 54] on button "Fix this" at bounding box center [762, 55] width 26 height 13
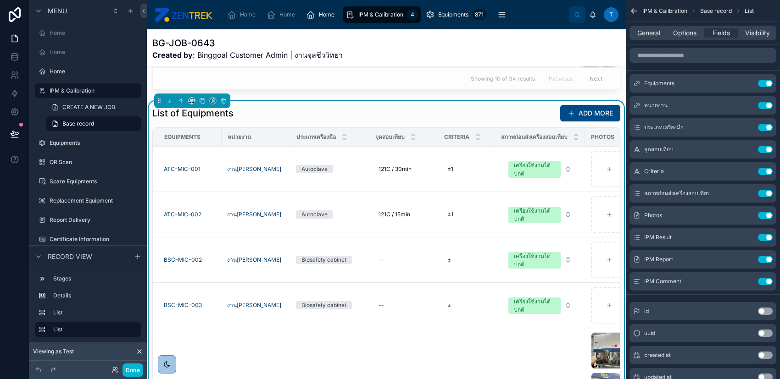
scroll to position [61, 0]
click at [641, 35] on span "General" at bounding box center [648, 32] width 23 height 9
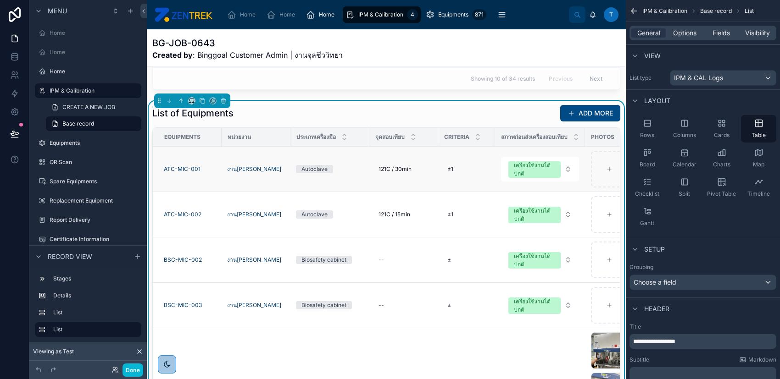
click at [208, 167] on td "ATC-MIC-001" at bounding box center [187, 169] width 69 height 45
click at [355, 173] on div "Autoclave" at bounding box center [330, 169] width 68 height 8
click at [363, 179] on td "Autoclave" at bounding box center [329, 169] width 79 height 45
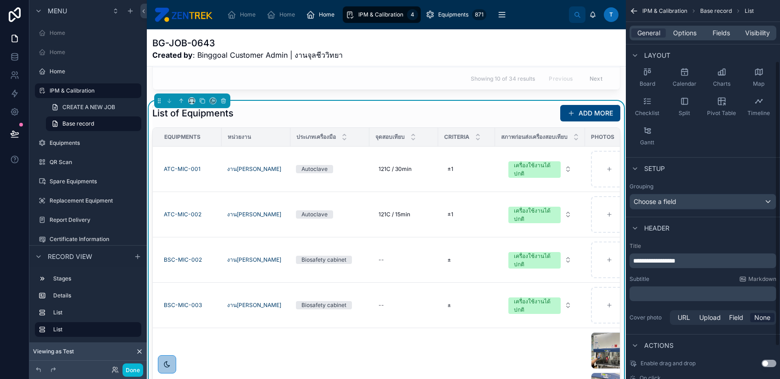
scroll to position [124, 0]
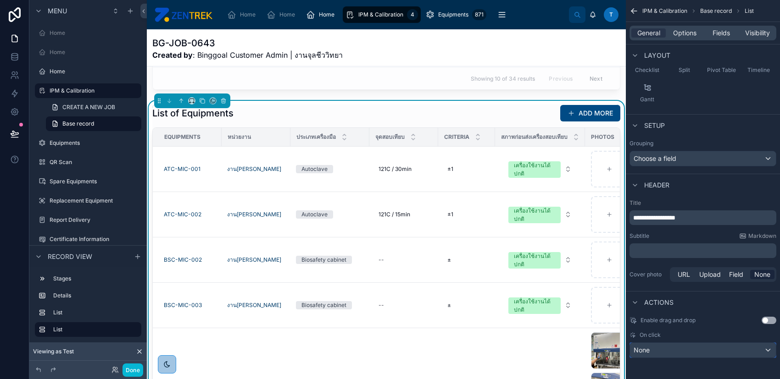
click at [708, 344] on div "None" at bounding box center [703, 350] width 146 height 15
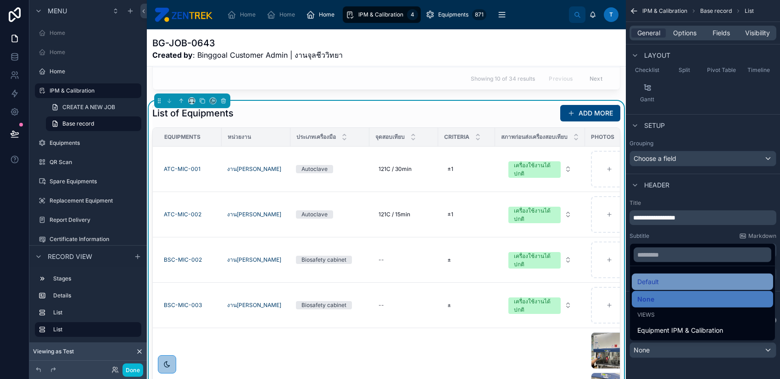
click at [693, 279] on div "Default" at bounding box center [702, 282] width 130 height 11
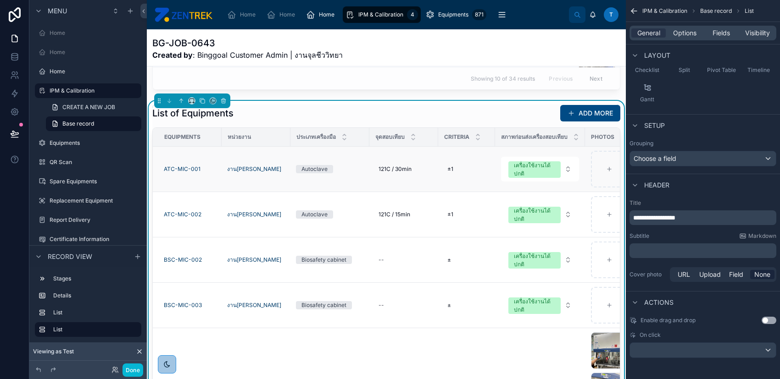
click at [350, 165] on td "Autoclave" at bounding box center [329, 169] width 79 height 45
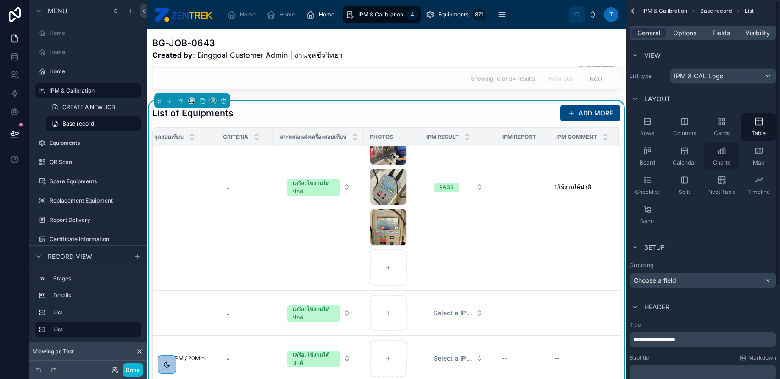
scroll to position [0, 0]
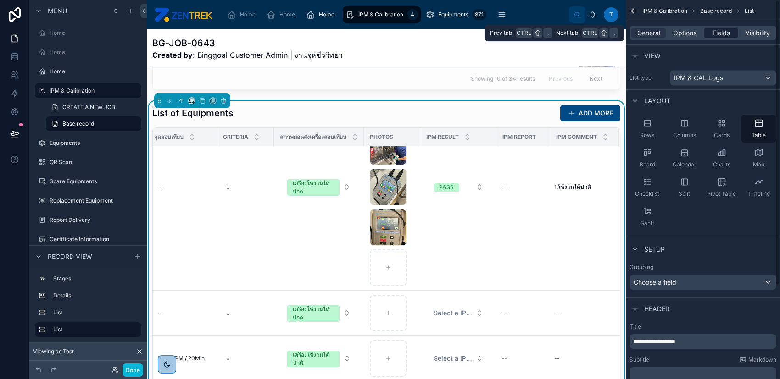
click at [720, 33] on span "Fields" at bounding box center [721, 32] width 17 height 9
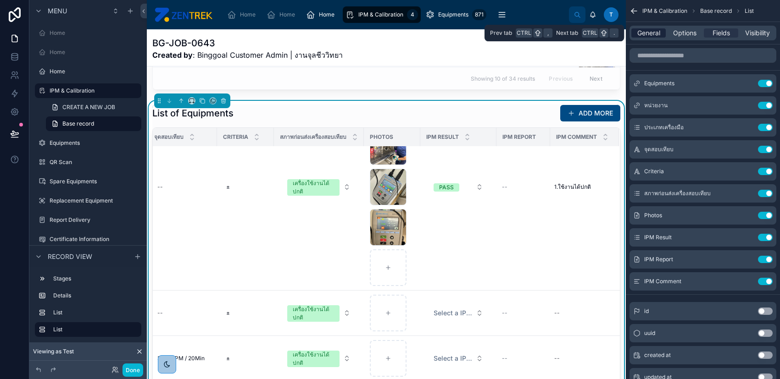
click at [644, 33] on span "General" at bounding box center [648, 32] width 23 height 9
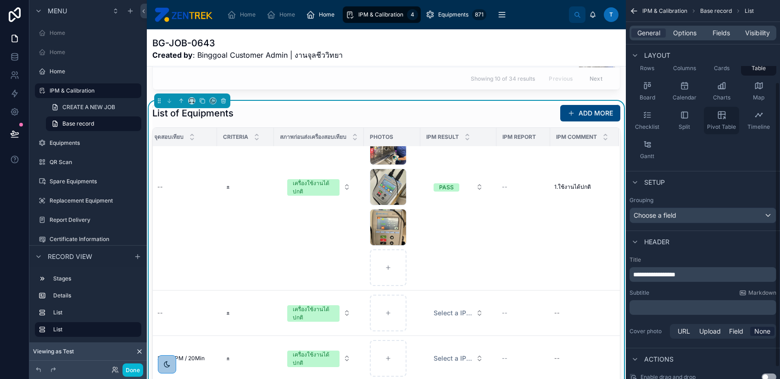
scroll to position [124, 0]
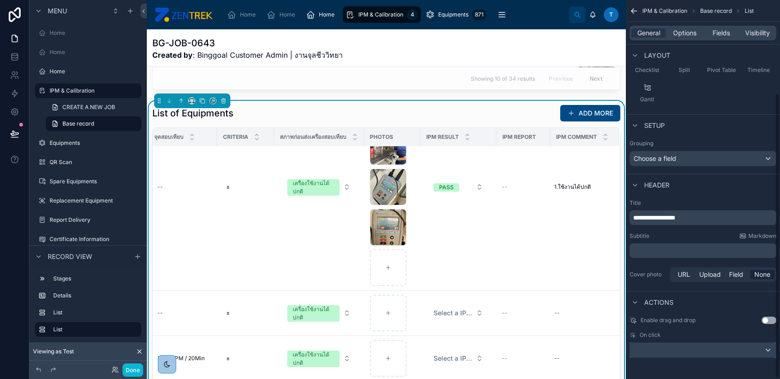
click at [694, 353] on div "scrollable content" at bounding box center [703, 350] width 146 height 15
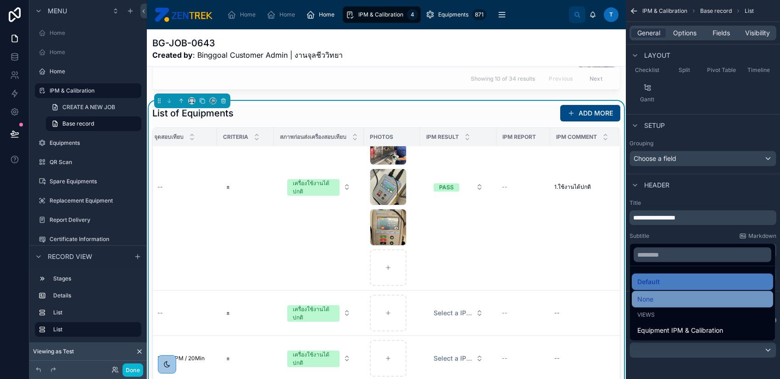
click at [692, 303] on div "None" at bounding box center [702, 299] width 130 height 11
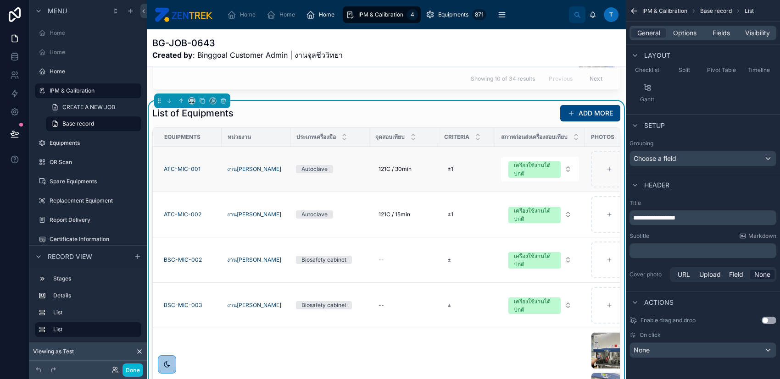
click at [437, 164] on td "121C / 30min 121C / 30min" at bounding box center [403, 169] width 69 height 45
click at [687, 29] on span "Options" at bounding box center [684, 32] width 23 height 9
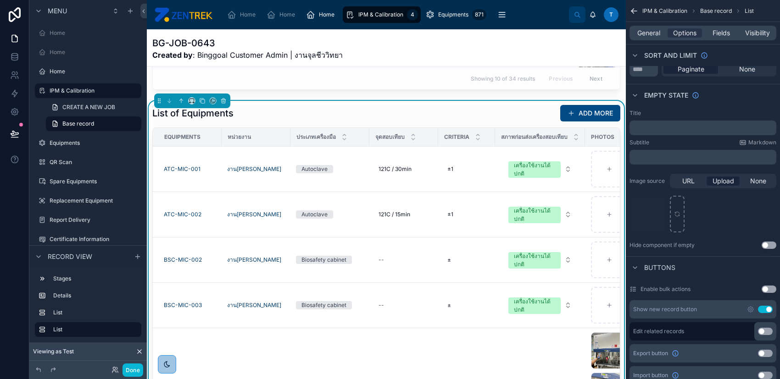
scroll to position [246, 0]
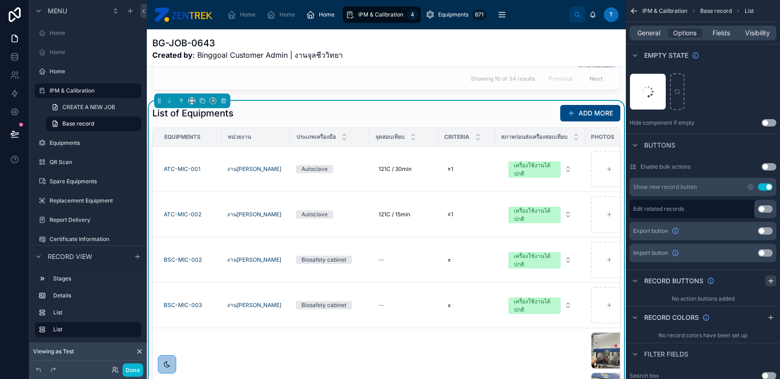
click at [769, 282] on icon "scrollable content" at bounding box center [770, 281] width 7 height 7
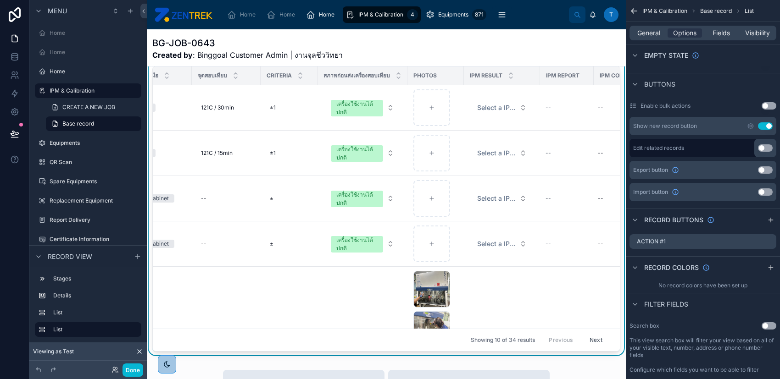
scroll to position [0, 240]
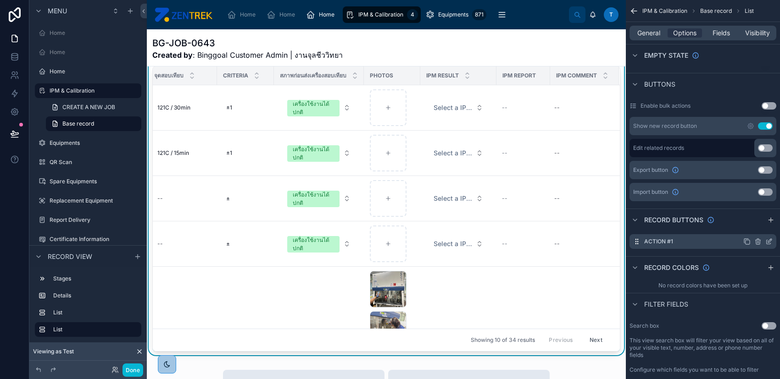
click at [768, 242] on icon "scrollable content" at bounding box center [770, 241] width 4 height 4
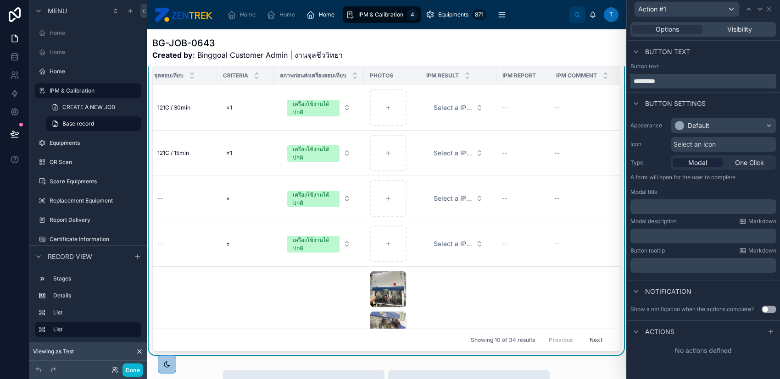
click at [691, 80] on input "*********" at bounding box center [703, 81] width 146 height 15
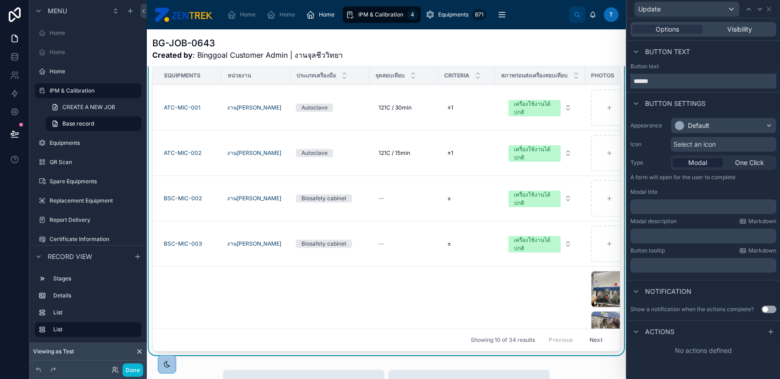
type input "******"
click at [716, 121] on div "Default" at bounding box center [723, 125] width 105 height 15
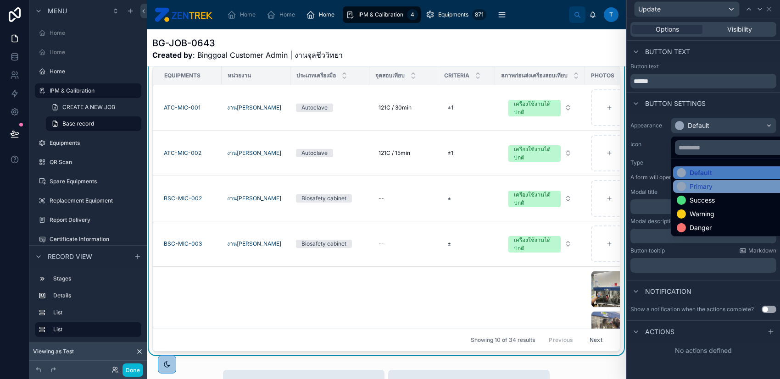
click at [722, 185] on div "Primary" at bounding box center [734, 186] width 115 height 9
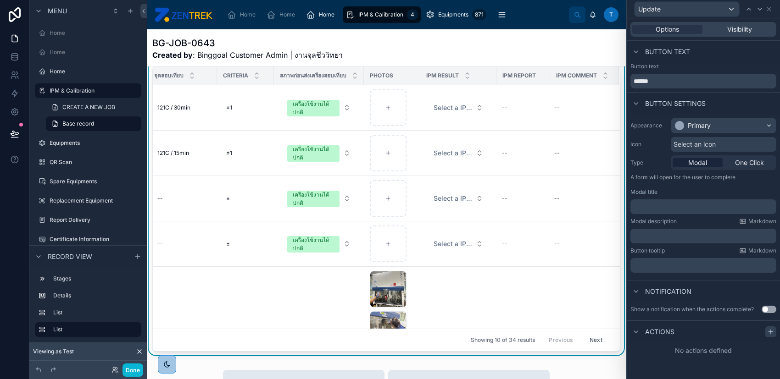
click at [769, 334] on icon at bounding box center [770, 332] width 7 height 7
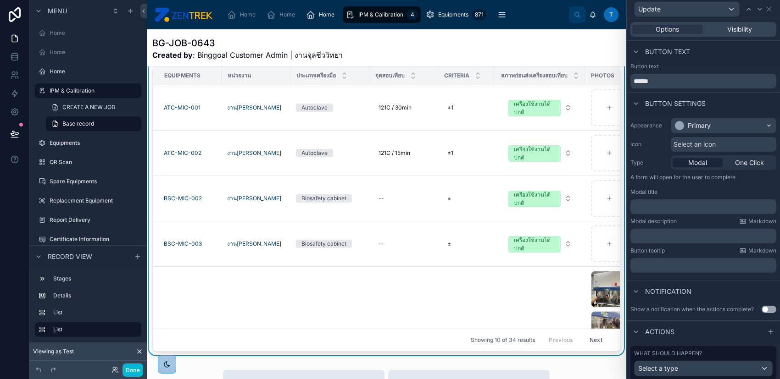
scroll to position [28, 0]
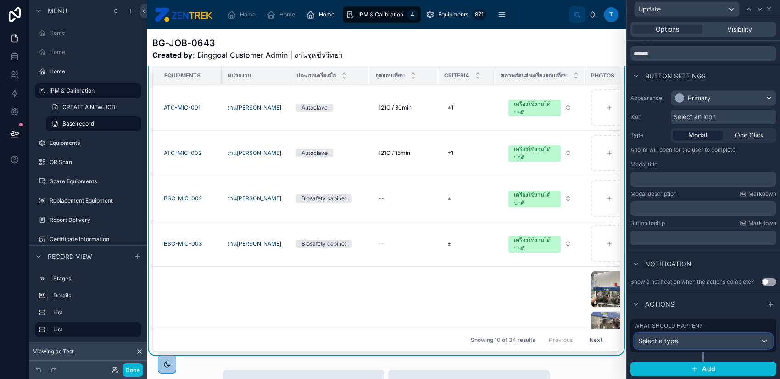
click at [707, 337] on div "Select a type" at bounding box center [704, 341] width 138 height 15
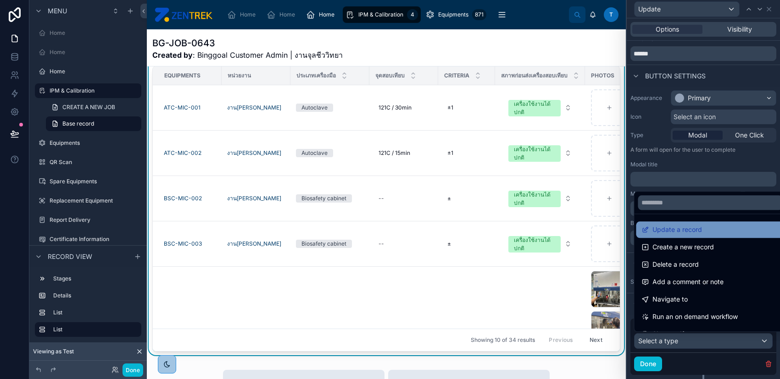
click at [697, 232] on span "Update a record" at bounding box center [678, 229] width 50 height 11
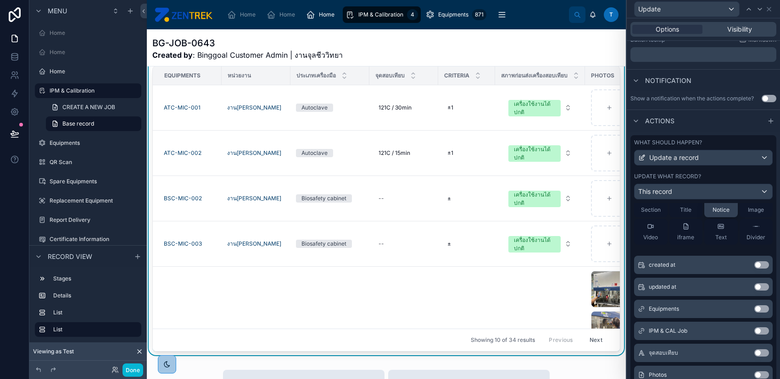
scroll to position [61, 0]
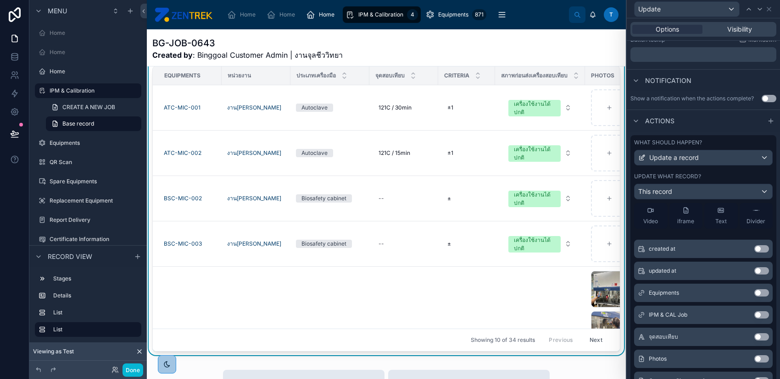
click at [754, 336] on button "Use setting" at bounding box center [761, 337] width 15 height 7
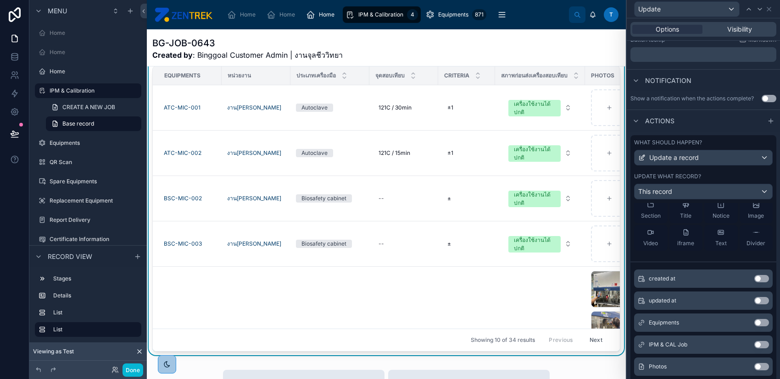
click at [754, 368] on button "Use setting" at bounding box center [761, 366] width 15 height 7
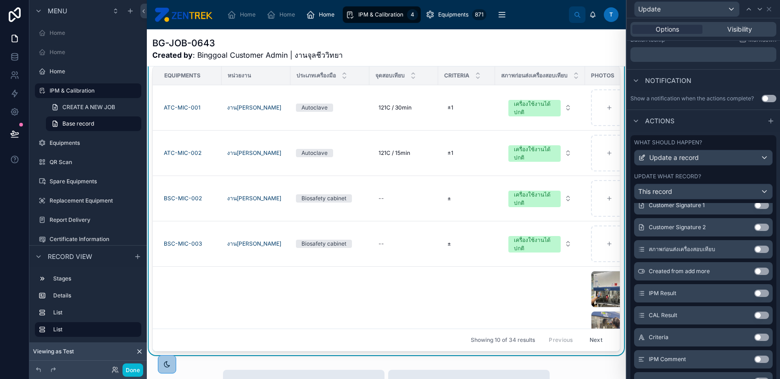
scroll to position [306, 0]
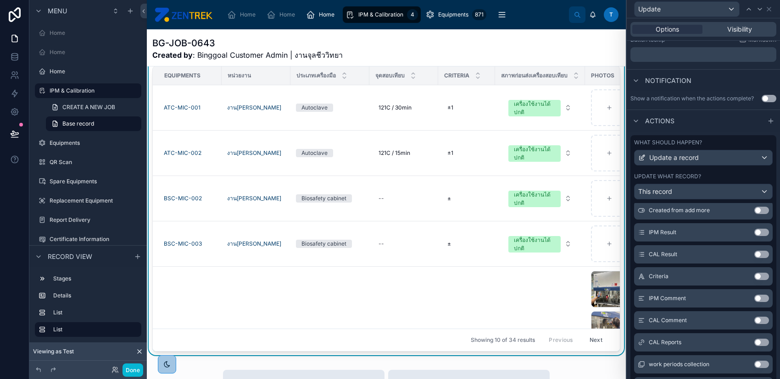
click at [754, 232] on button "Use setting" at bounding box center [761, 232] width 15 height 7
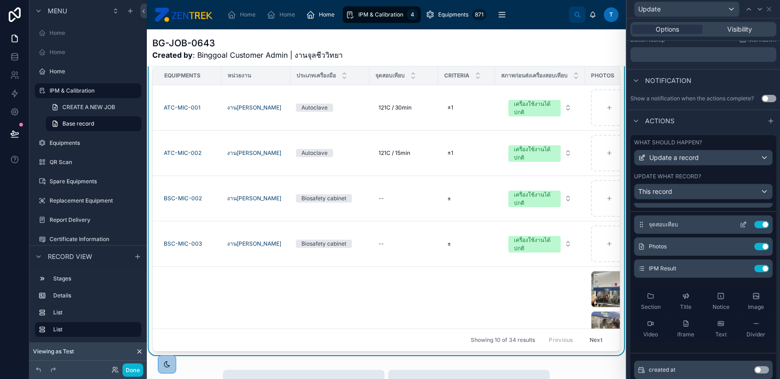
scroll to position [0, 0]
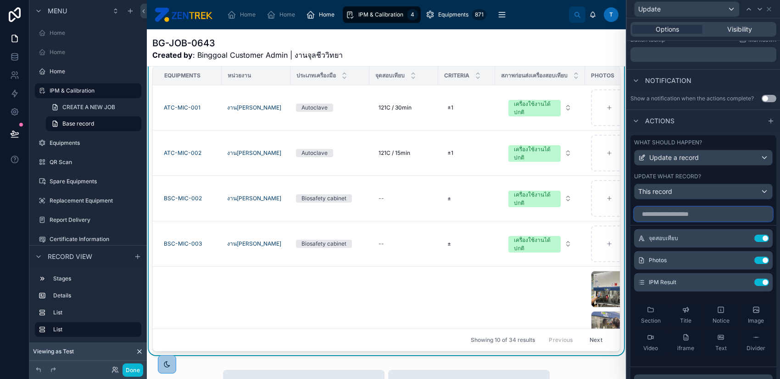
click at [681, 210] on input "text" at bounding box center [703, 214] width 139 height 15
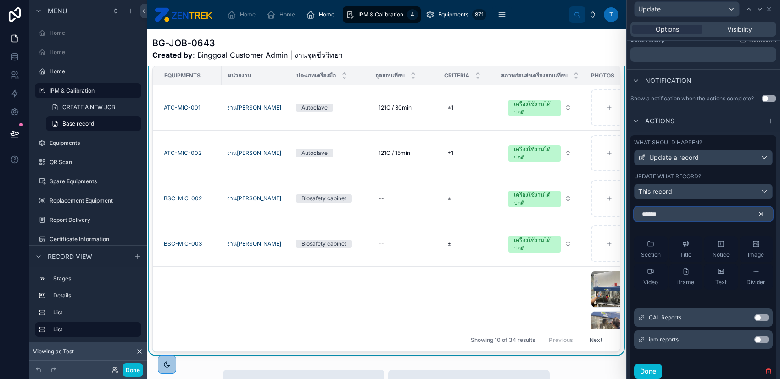
type input "******"
click at [754, 341] on button "Use setting" at bounding box center [761, 339] width 15 height 7
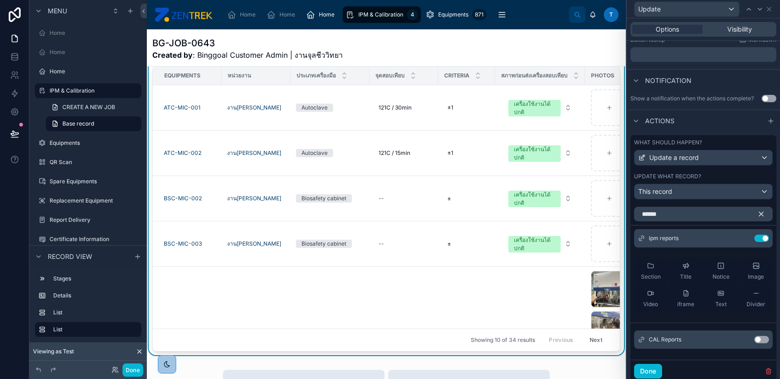
click at [757, 207] on button "button" at bounding box center [765, 214] width 16 height 15
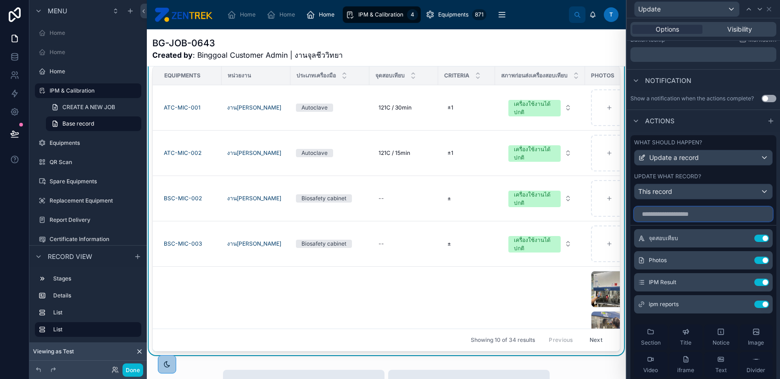
click at [706, 213] on input "text" at bounding box center [703, 214] width 139 height 15
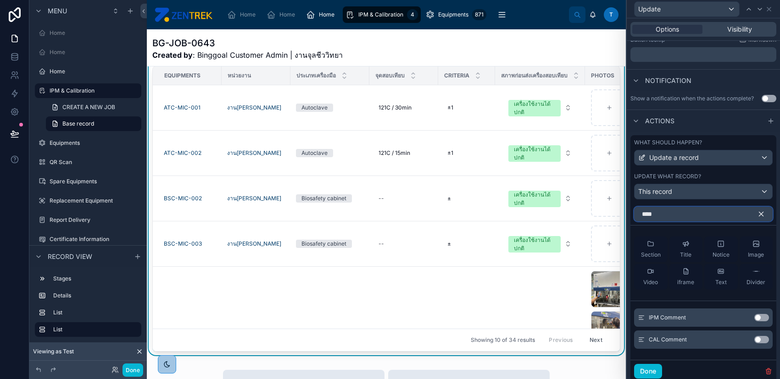
type input "****"
click at [754, 320] on button "Use setting" at bounding box center [761, 317] width 15 height 7
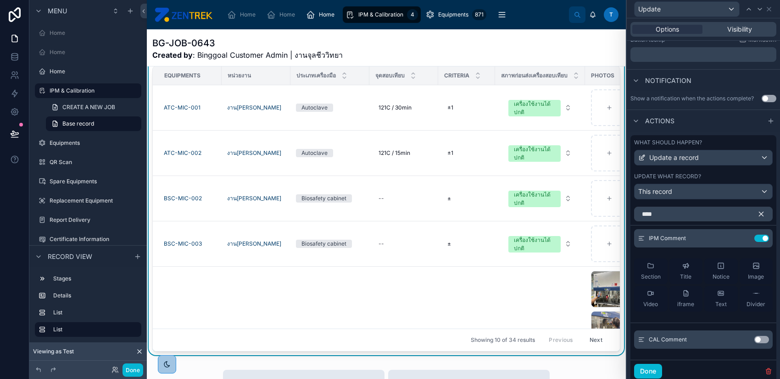
click at [757, 213] on icon "button" at bounding box center [761, 214] width 8 height 8
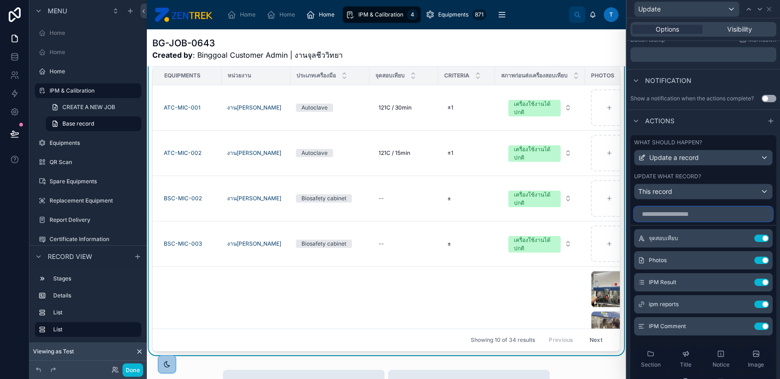
click at [710, 211] on input "text" at bounding box center [703, 214] width 139 height 15
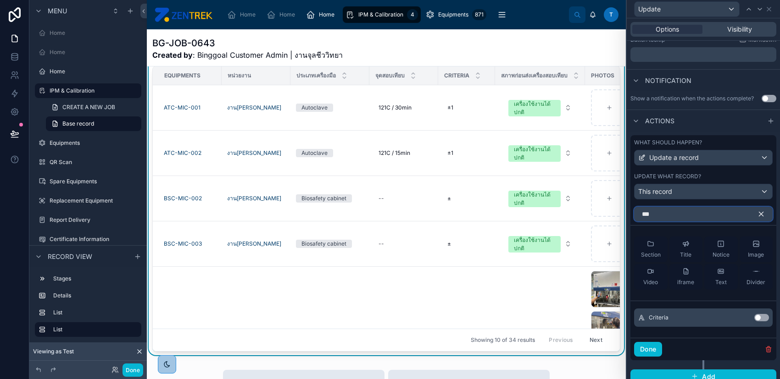
type input "***"
click at [755, 317] on button "Use setting" at bounding box center [761, 317] width 15 height 7
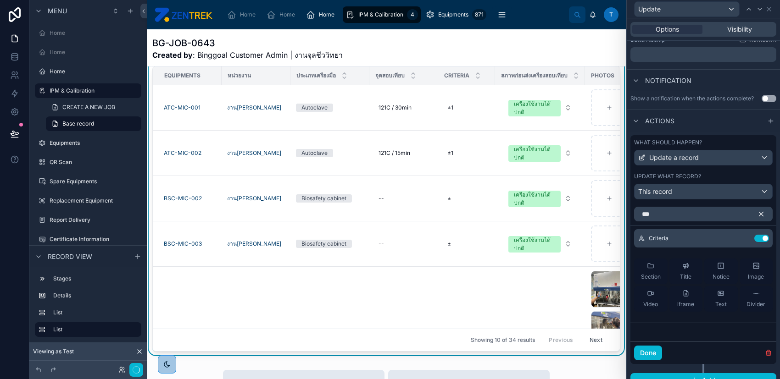
click at [757, 211] on icon "button" at bounding box center [761, 214] width 8 height 8
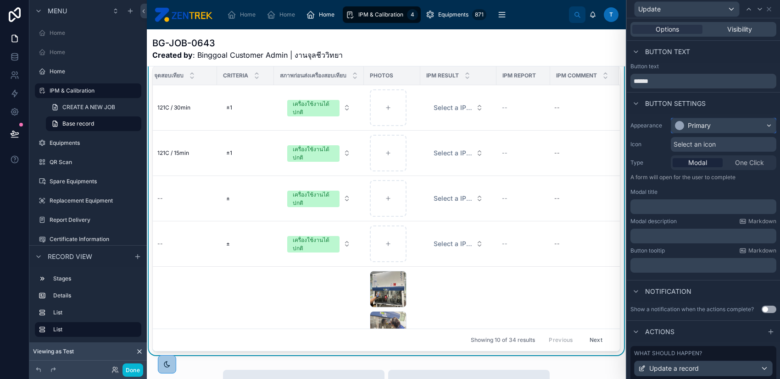
click at [703, 122] on div "Primary" at bounding box center [699, 125] width 23 height 9
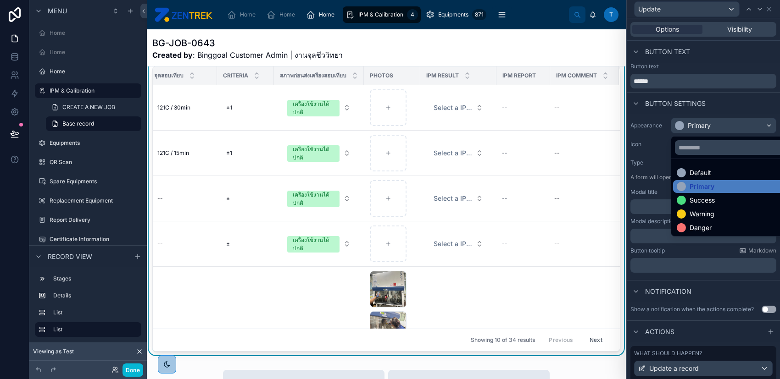
drag, startPoint x: 702, startPoint y: 57, endPoint x: 699, endPoint y: 61, distance: 5.0
click at [702, 57] on div at bounding box center [703, 189] width 153 height 379
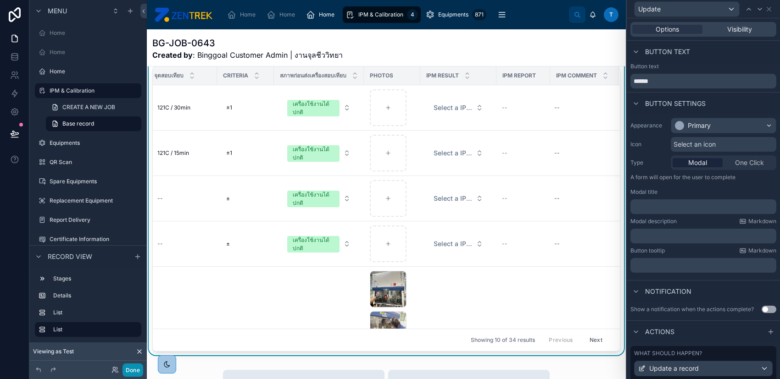
click at [129, 369] on button "Done" at bounding box center [133, 370] width 21 height 13
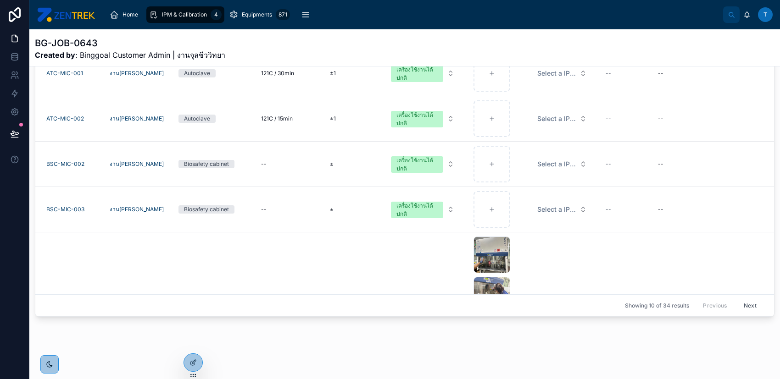
scroll to position [257, 0]
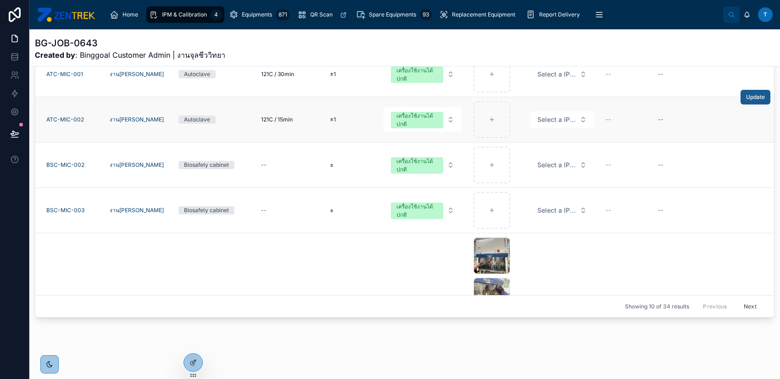
click at [746, 97] on span "Update" at bounding box center [755, 97] width 19 height 7
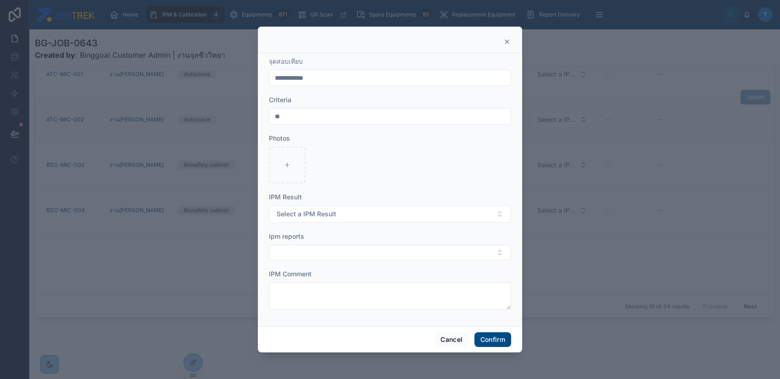
click at [356, 80] on input "**********" at bounding box center [389, 78] width 241 height 13
click at [378, 100] on div "Criteria" at bounding box center [390, 99] width 242 height 9
click at [450, 336] on button "Cancel" at bounding box center [452, 340] width 34 height 15
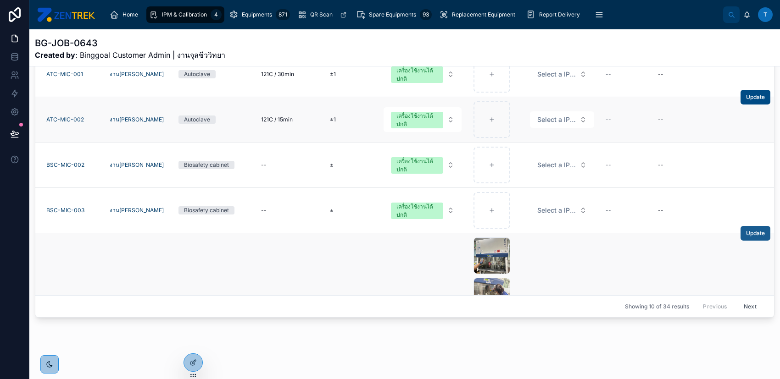
click at [746, 234] on span "Update" at bounding box center [755, 233] width 19 height 7
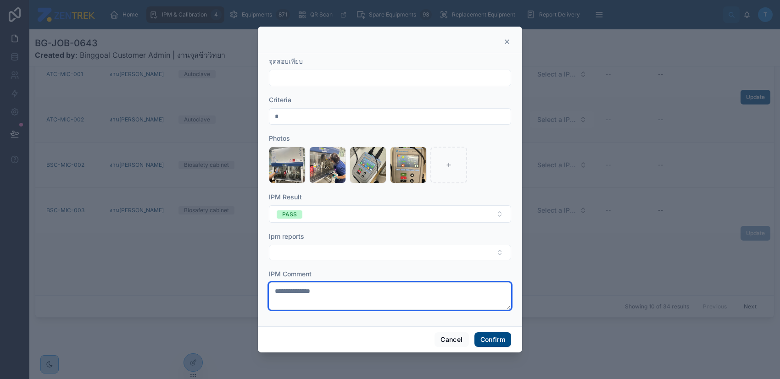
click at [377, 287] on textarea "**********" at bounding box center [390, 297] width 242 height 28
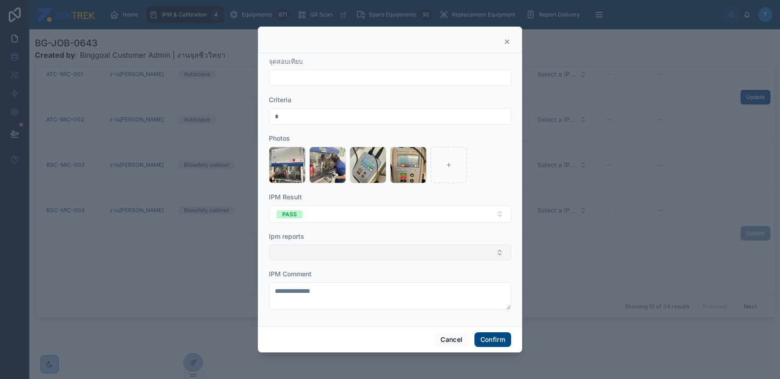
click at [380, 245] on button "Select Button" at bounding box center [390, 253] width 242 height 16
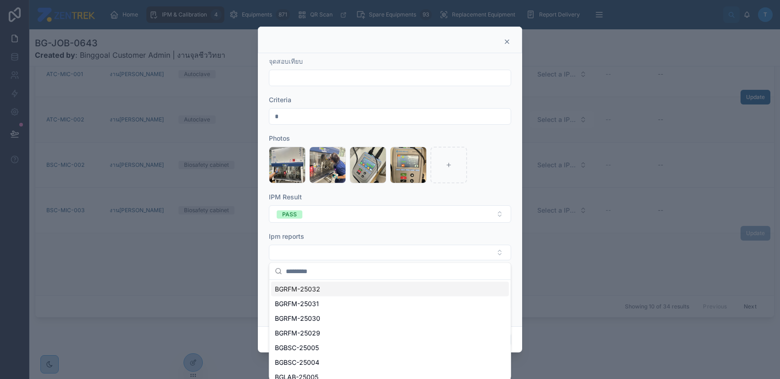
click at [381, 235] on div "Ipm reports" at bounding box center [390, 236] width 242 height 9
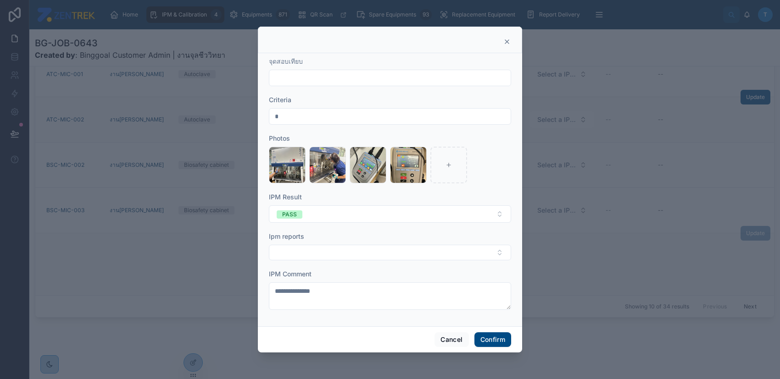
click at [375, 76] on input "text" at bounding box center [389, 78] width 241 height 13
click at [455, 335] on button "Cancel" at bounding box center [452, 340] width 34 height 15
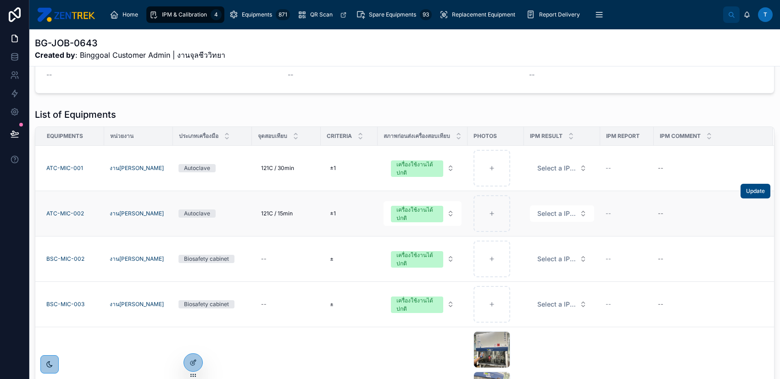
scroll to position [245, 0]
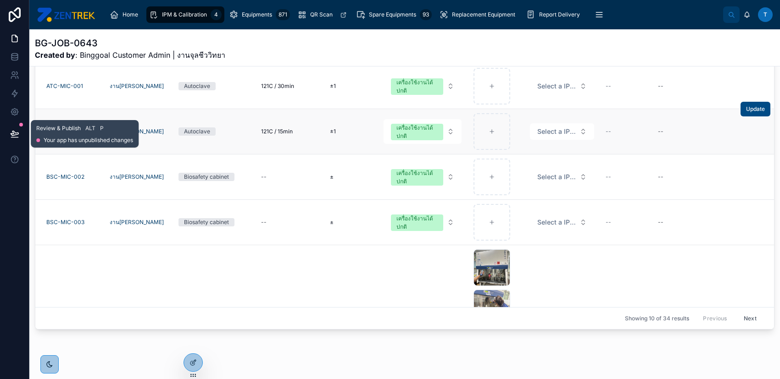
click at [19, 134] on button at bounding box center [15, 134] width 20 height 26
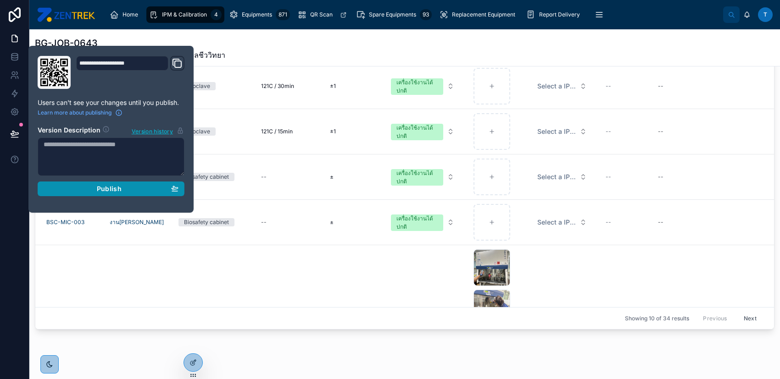
click at [95, 186] on div "Publish" at bounding box center [111, 189] width 135 height 8
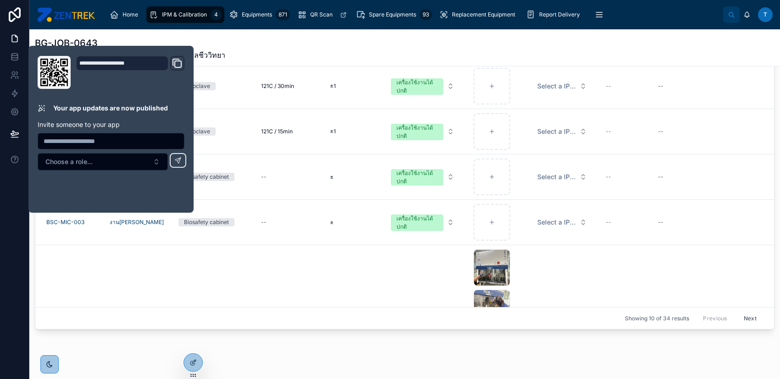
click at [379, 353] on div "BG-JOB-0643 Created by : Binggoal Customer Admin | งานจุลชีววิทยา PENDING 2 IPM…" at bounding box center [404, 89] width 751 height 608
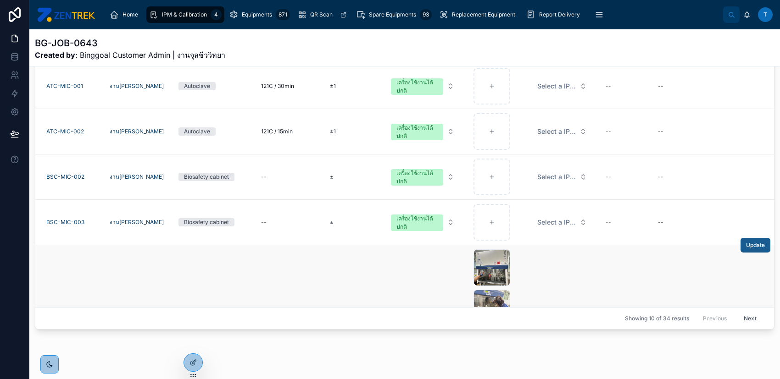
click at [741, 246] on button "Update" at bounding box center [756, 245] width 30 height 15
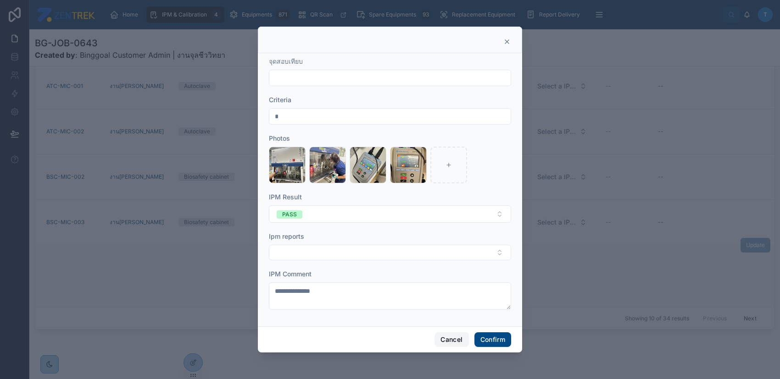
click at [443, 344] on button "Cancel" at bounding box center [452, 340] width 34 height 15
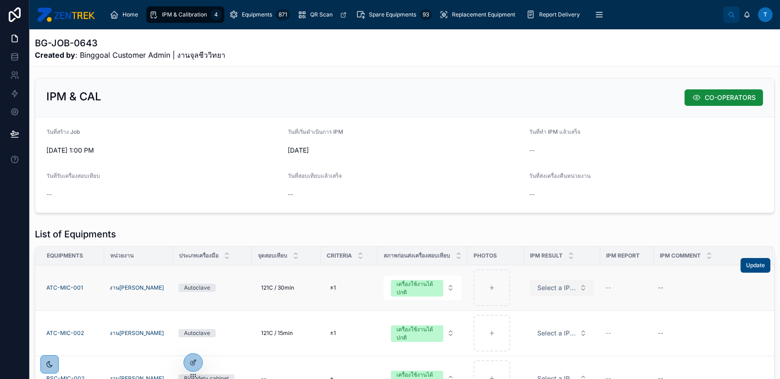
scroll to position [61, 0]
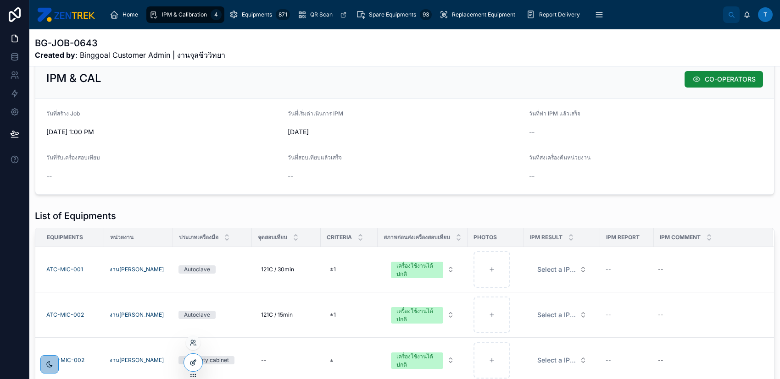
click at [195, 365] on icon at bounding box center [193, 362] width 7 height 7
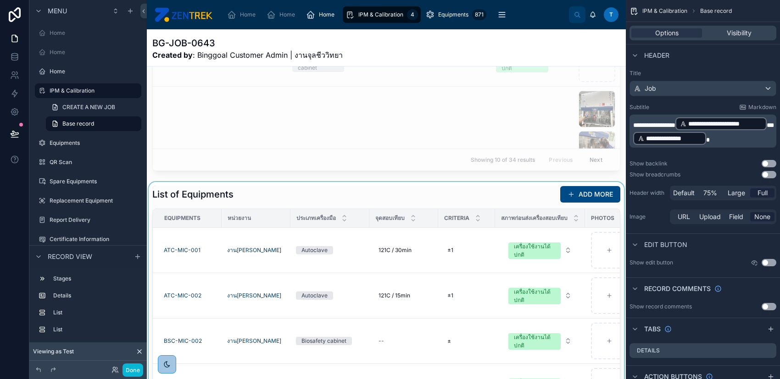
scroll to position [428, 0]
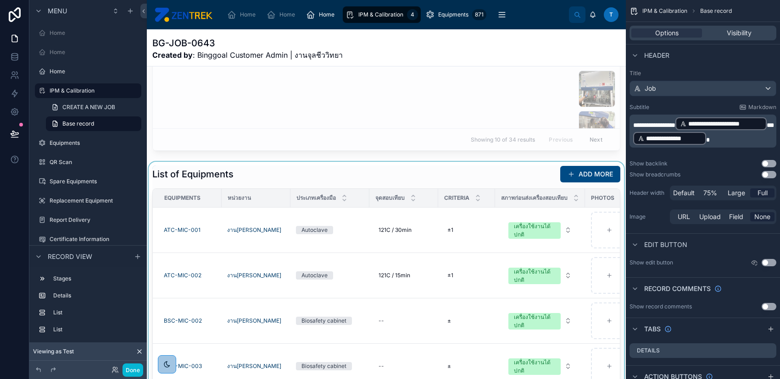
click at [405, 174] on div at bounding box center [386, 320] width 479 height 316
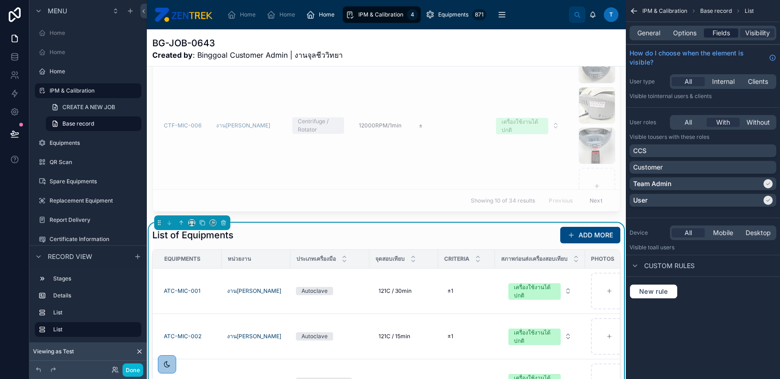
click at [711, 34] on div "Fields" at bounding box center [721, 32] width 34 height 9
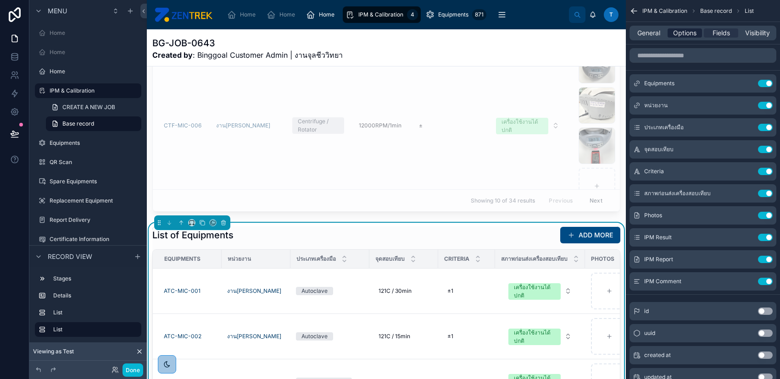
click at [685, 30] on span "Options" at bounding box center [684, 32] width 23 height 9
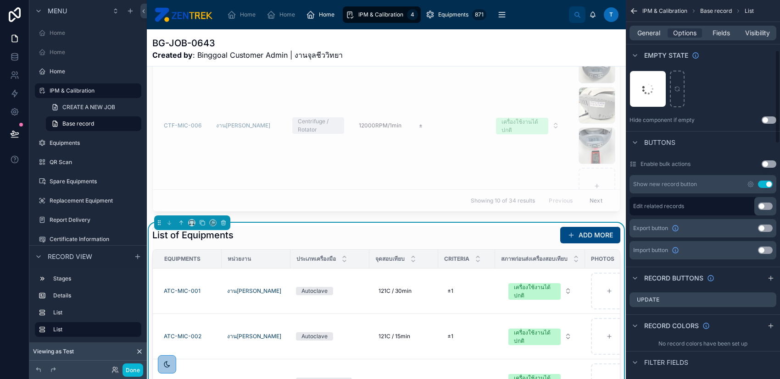
scroll to position [306, 0]
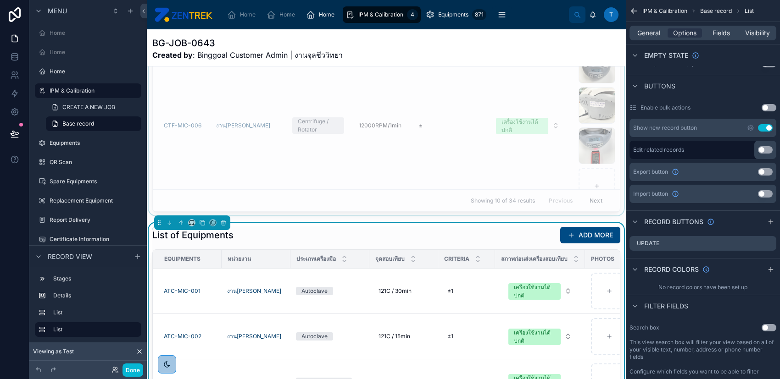
click at [495, 149] on div at bounding box center [386, 58] width 479 height 316
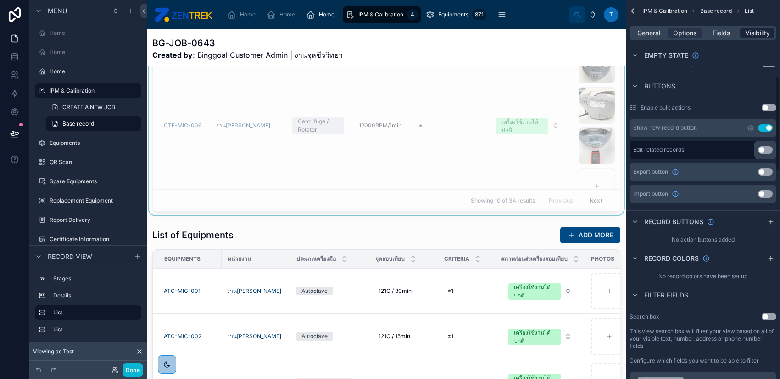
click at [756, 30] on span "Visibility" at bounding box center [757, 32] width 25 height 9
